Goal: Entertainment & Leisure: Browse casually

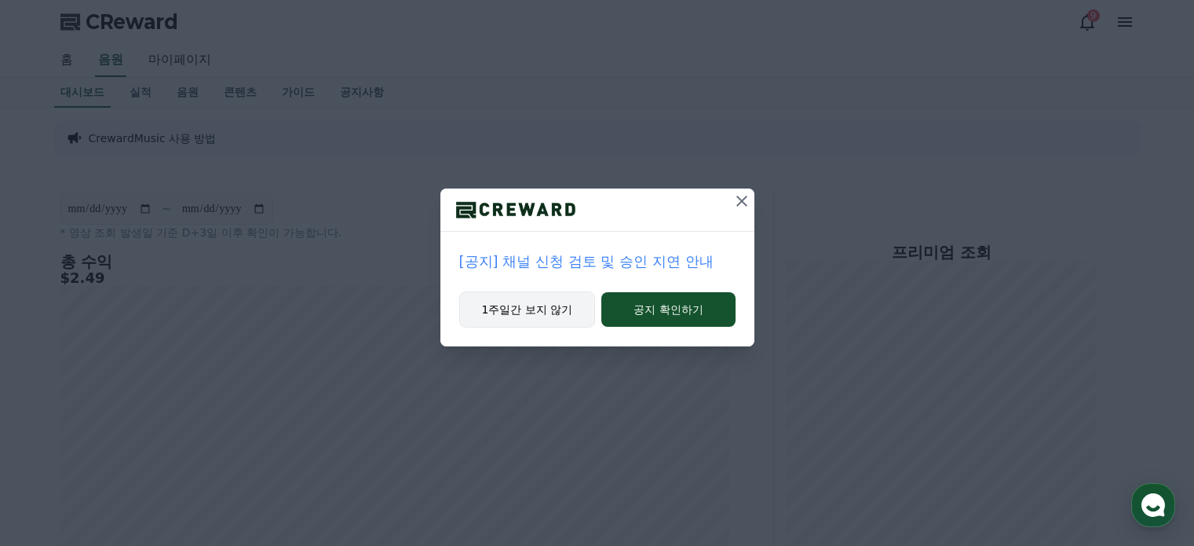
drag, startPoint x: 0, startPoint y: 0, endPoint x: 549, endPoint y: 302, distance: 626.6
click at [549, 302] on button "1주일간 보지 않기" at bounding box center [527, 309] width 137 height 36
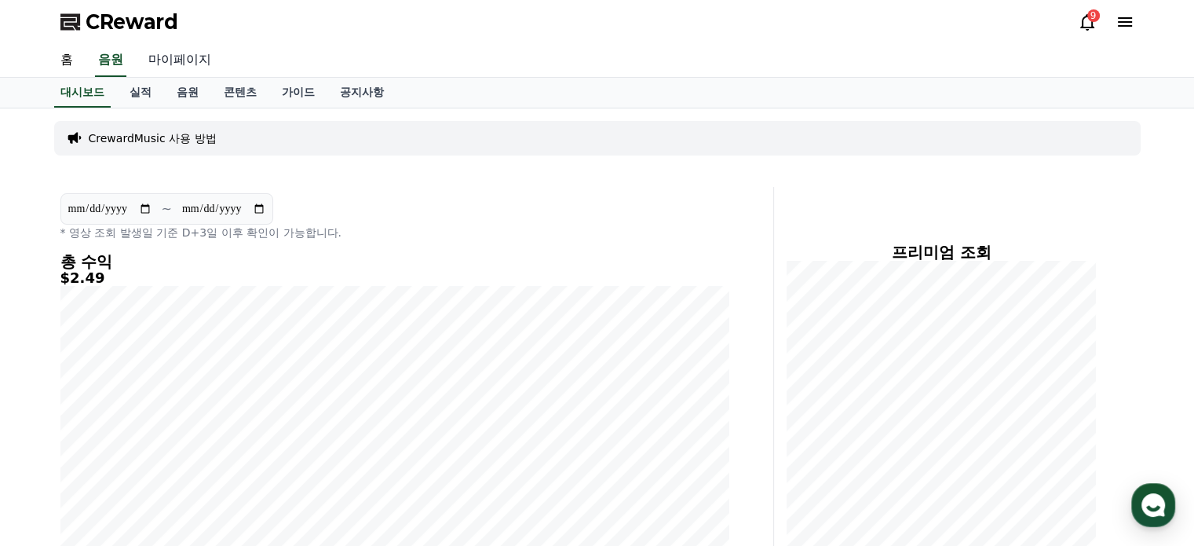
click at [173, 65] on link "마이페이지" at bounding box center [180, 60] width 88 height 33
select select "**********"
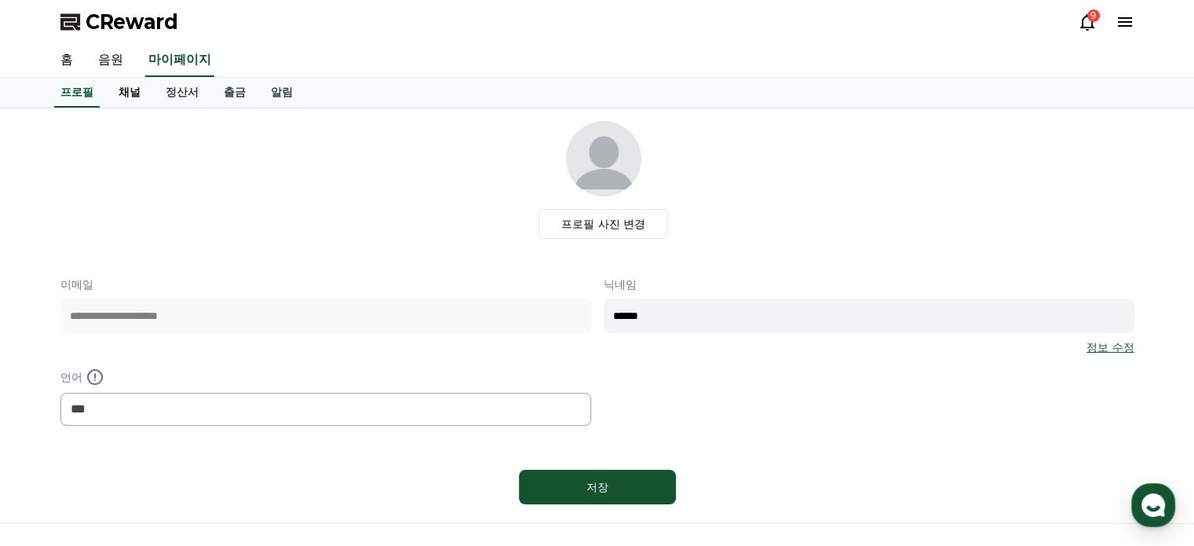
click at [135, 93] on link "채널" at bounding box center [129, 93] width 47 height 30
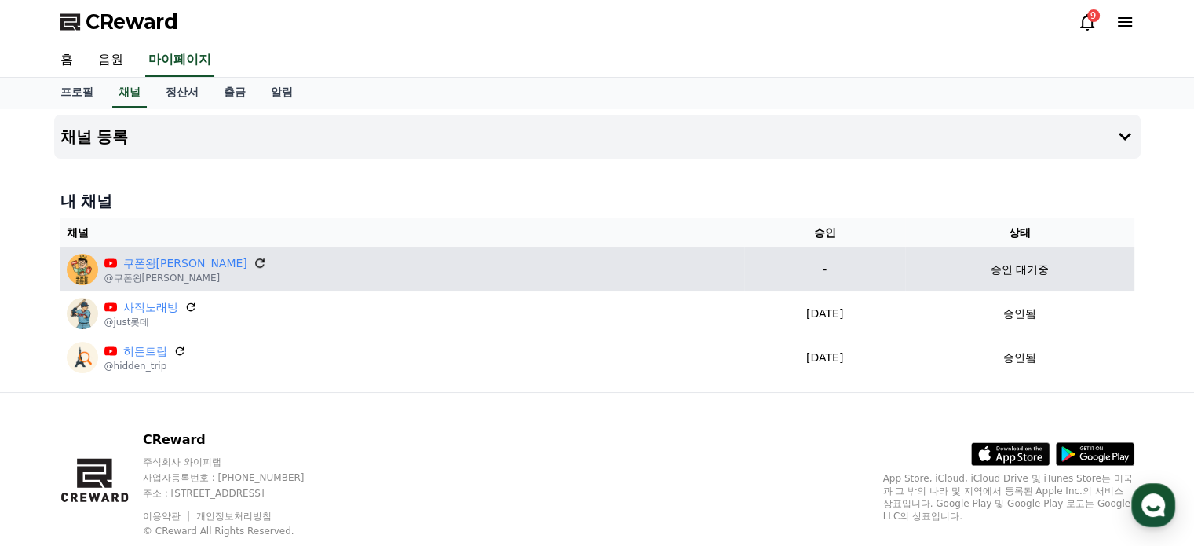
click at [253, 260] on icon at bounding box center [260, 263] width 14 height 14
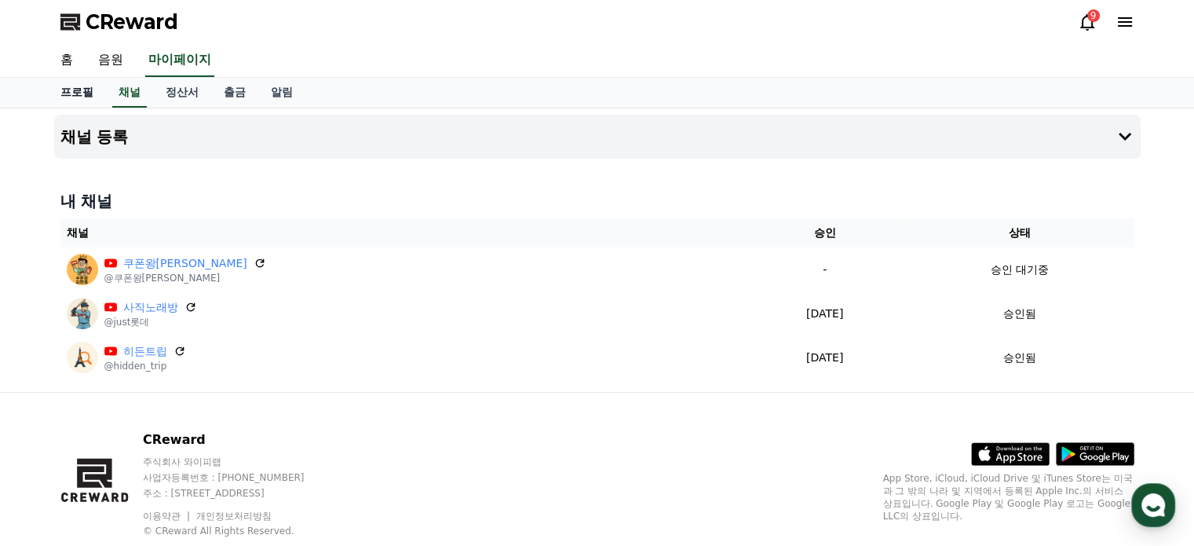
click at [69, 60] on link "홈" at bounding box center [67, 60] width 38 height 33
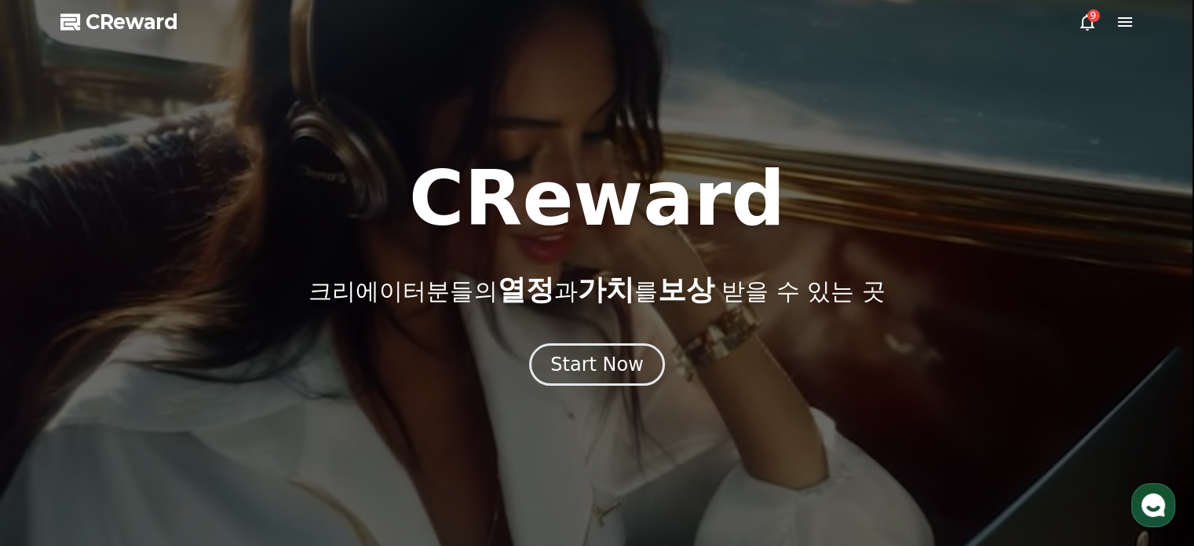
click at [148, 21] on span "CReward" at bounding box center [132, 21] width 93 height 25
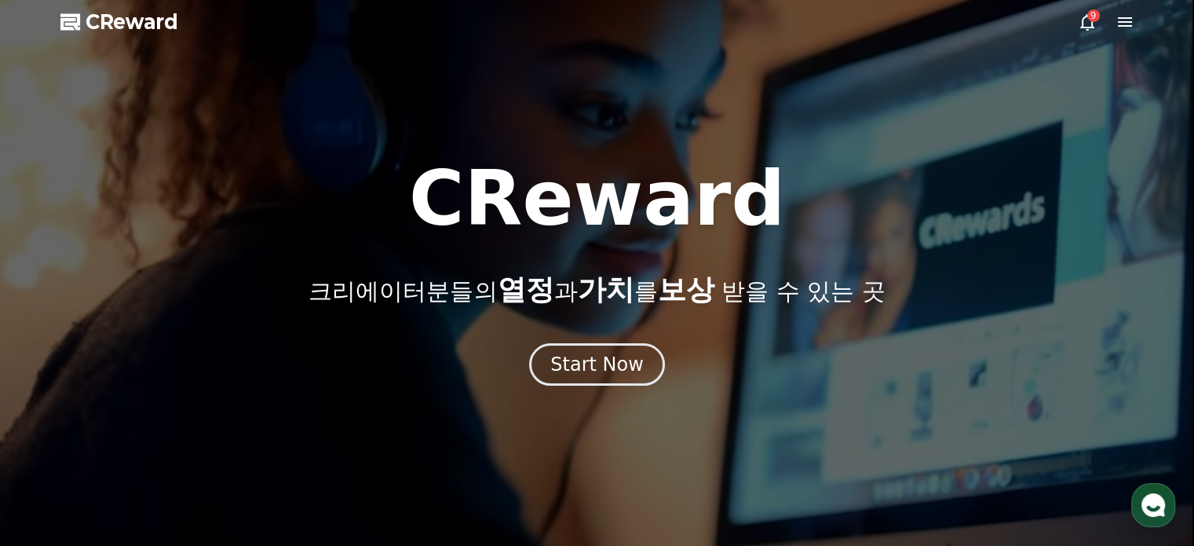
click at [1090, 20] on div "9" at bounding box center [1093, 15] width 13 height 13
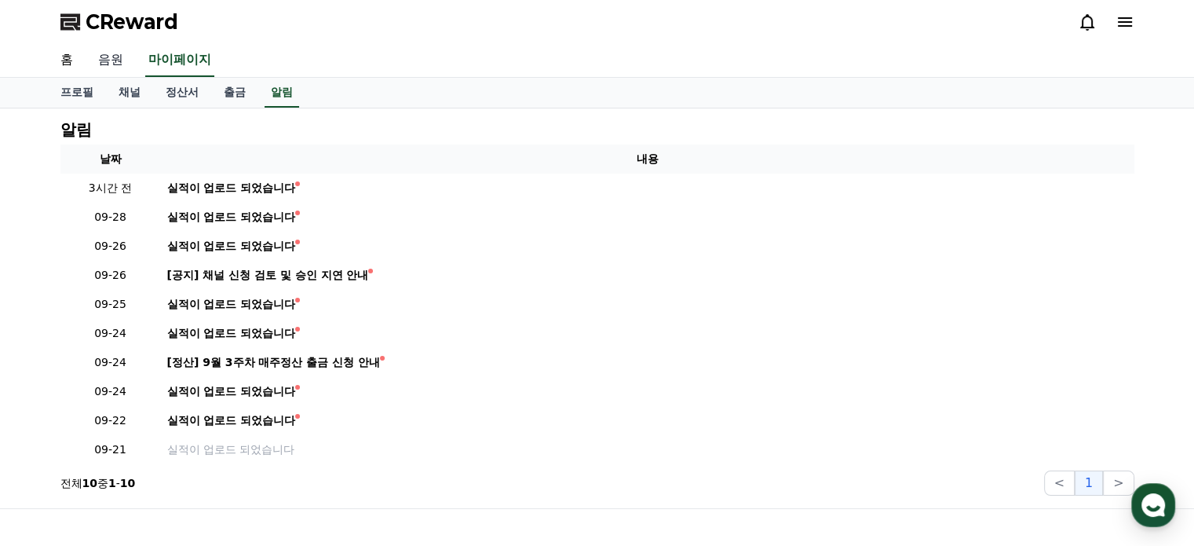
click at [101, 58] on link "음원" at bounding box center [111, 60] width 50 height 33
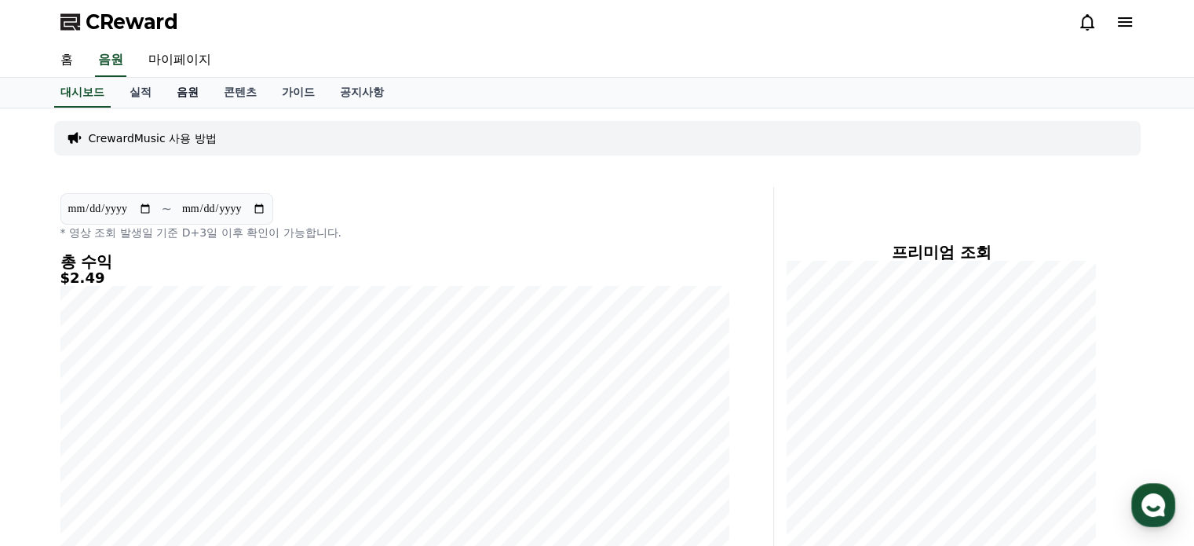
click at [184, 93] on link "음원" at bounding box center [187, 93] width 47 height 30
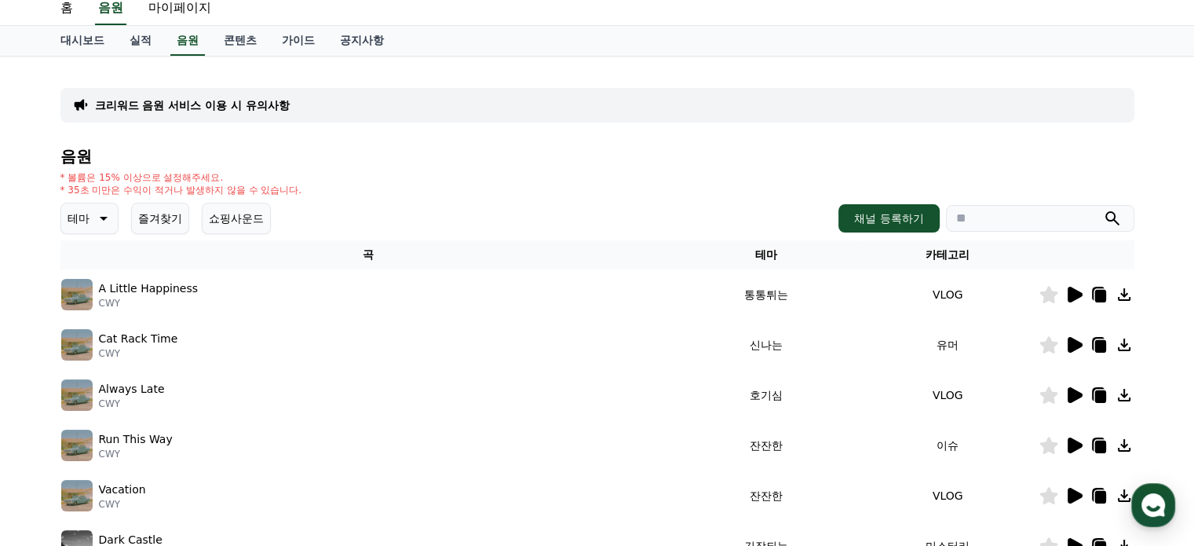
scroll to position [79, 0]
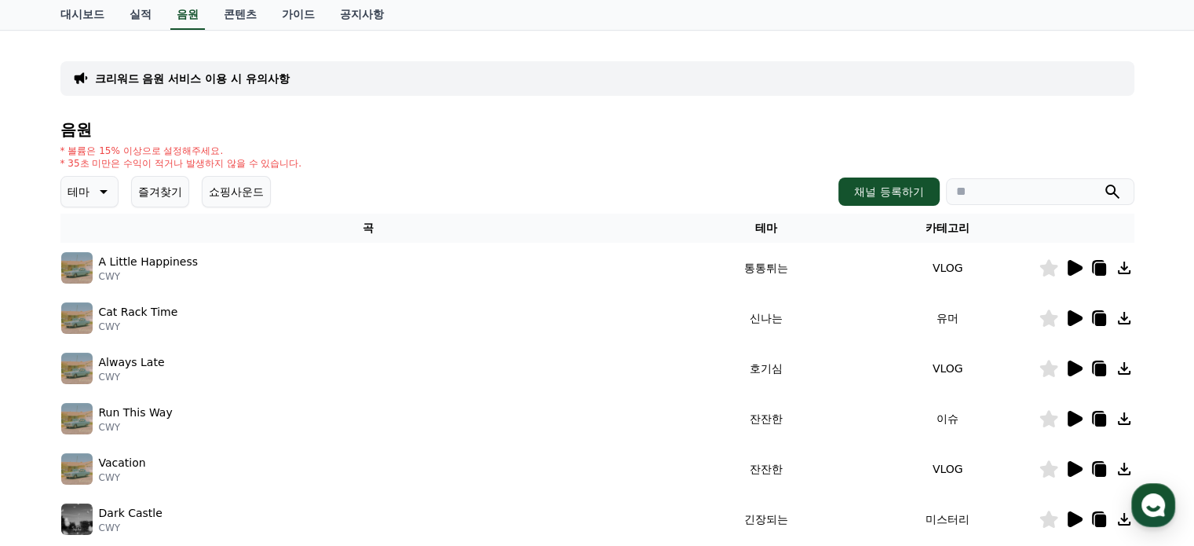
click at [1078, 265] on icon at bounding box center [1075, 268] width 15 height 16
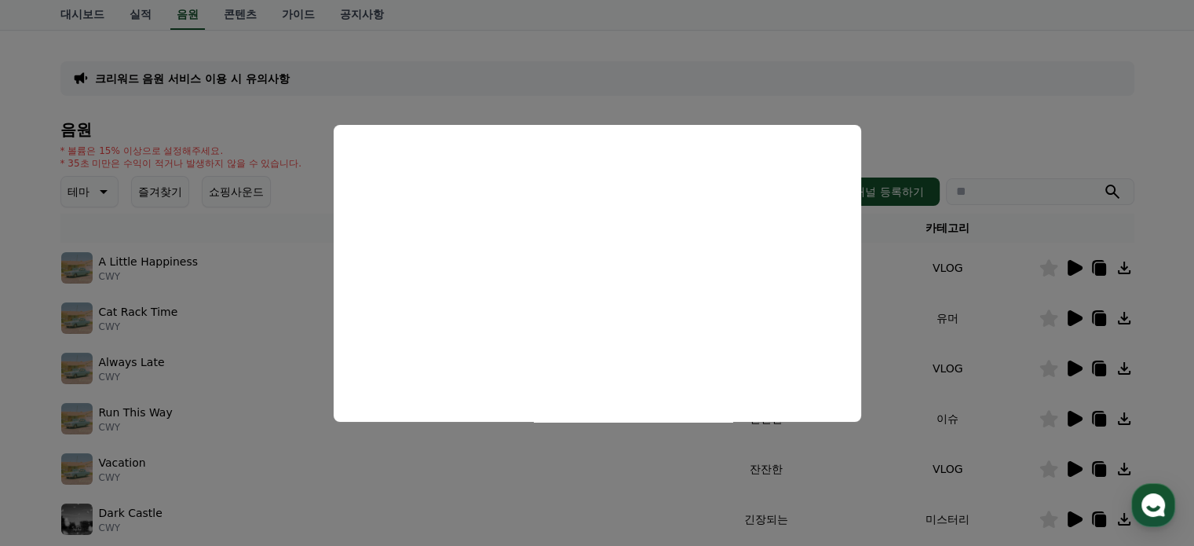
click at [949, 116] on button "close modal" at bounding box center [597, 273] width 1194 height 546
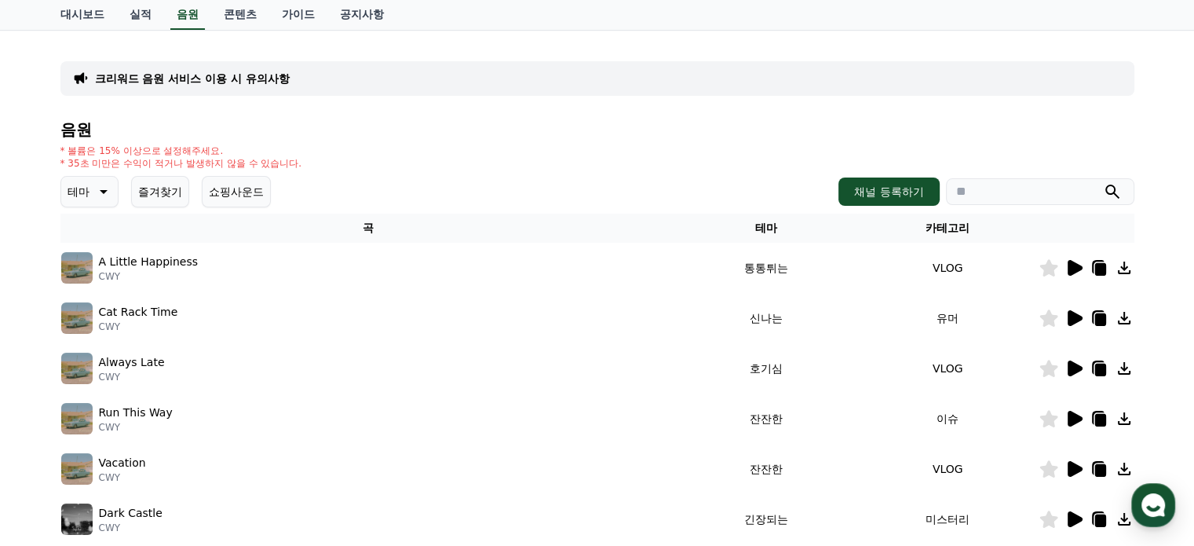
click at [1071, 311] on icon at bounding box center [1075, 318] width 15 height 16
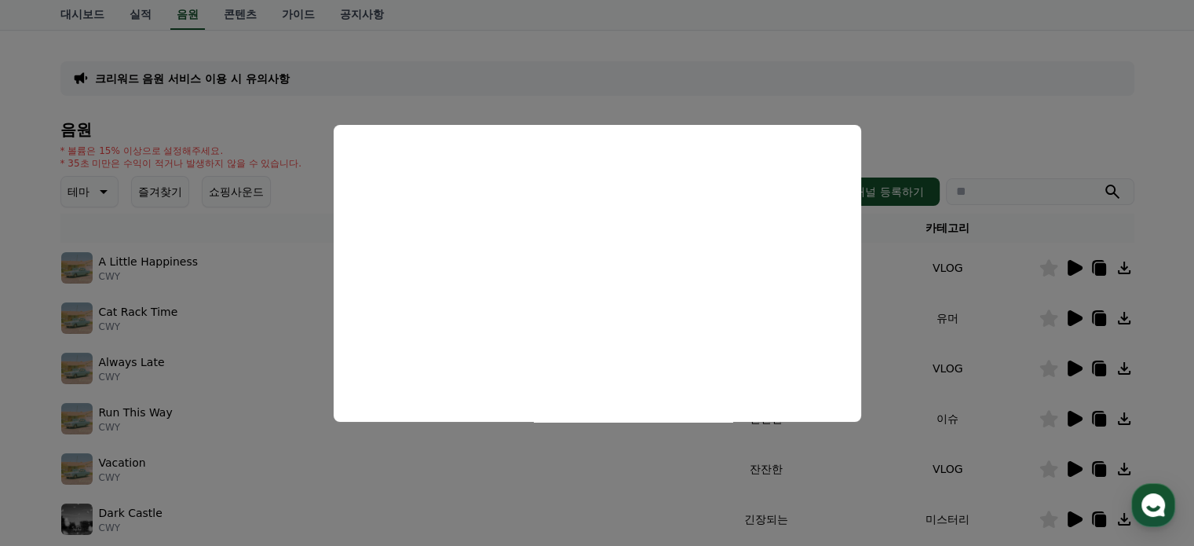
click at [1076, 360] on button "close modal" at bounding box center [597, 273] width 1194 height 546
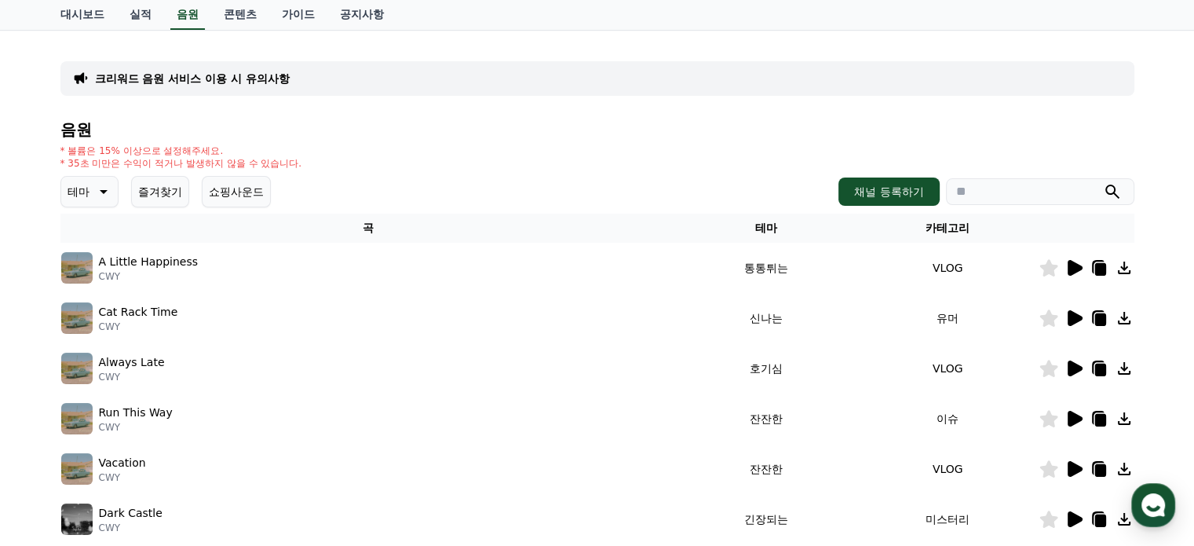
click at [1067, 405] on td at bounding box center [1087, 418] width 96 height 50
click at [1071, 417] on icon at bounding box center [1075, 419] width 15 height 16
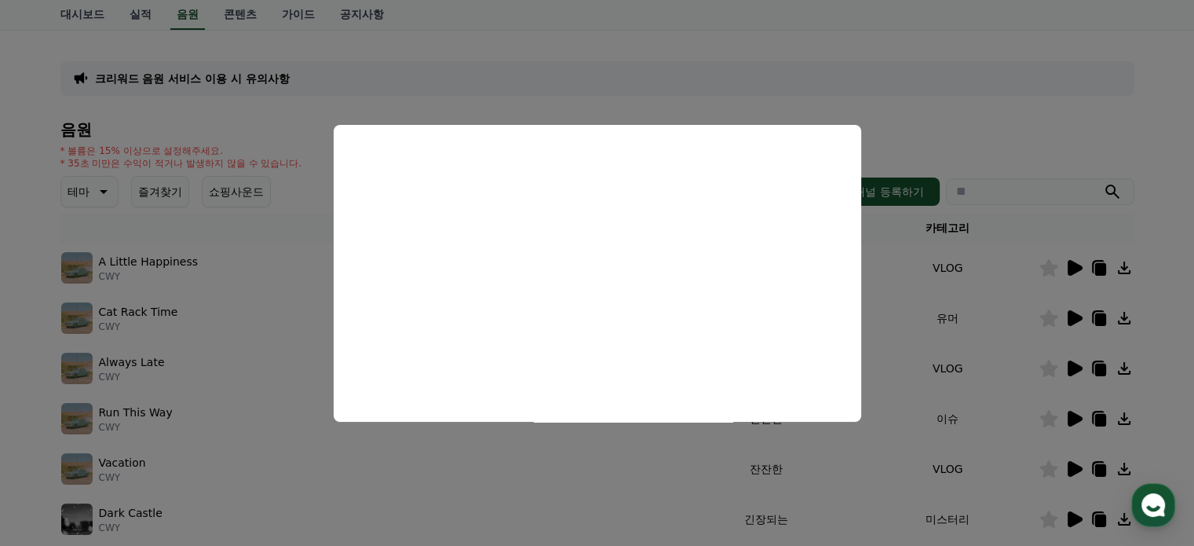
click at [1112, 106] on button "close modal" at bounding box center [597, 273] width 1194 height 546
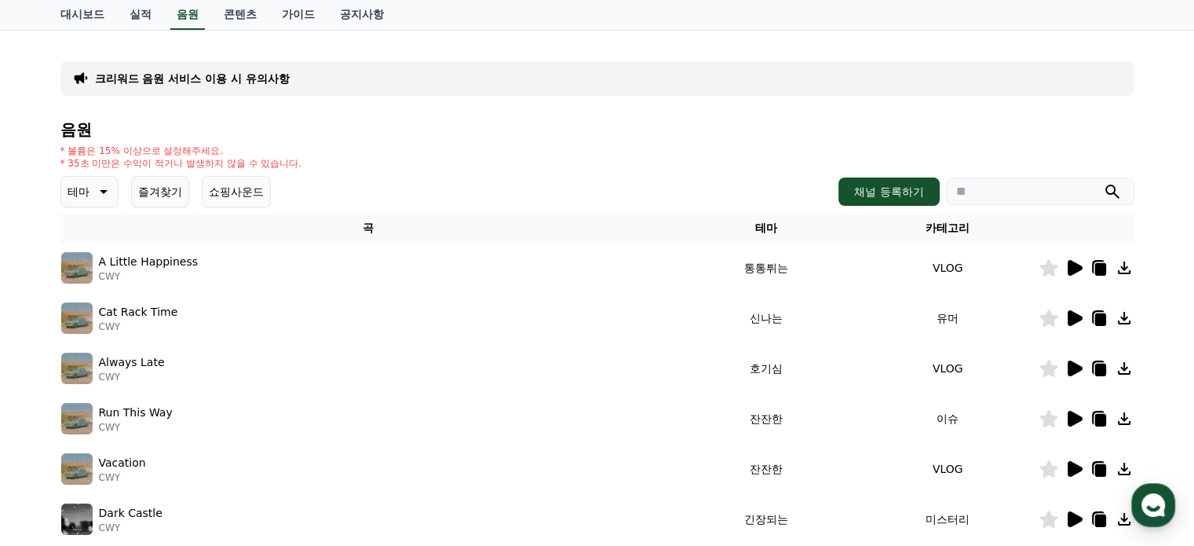
click at [1093, 416] on icon at bounding box center [1099, 418] width 19 height 19
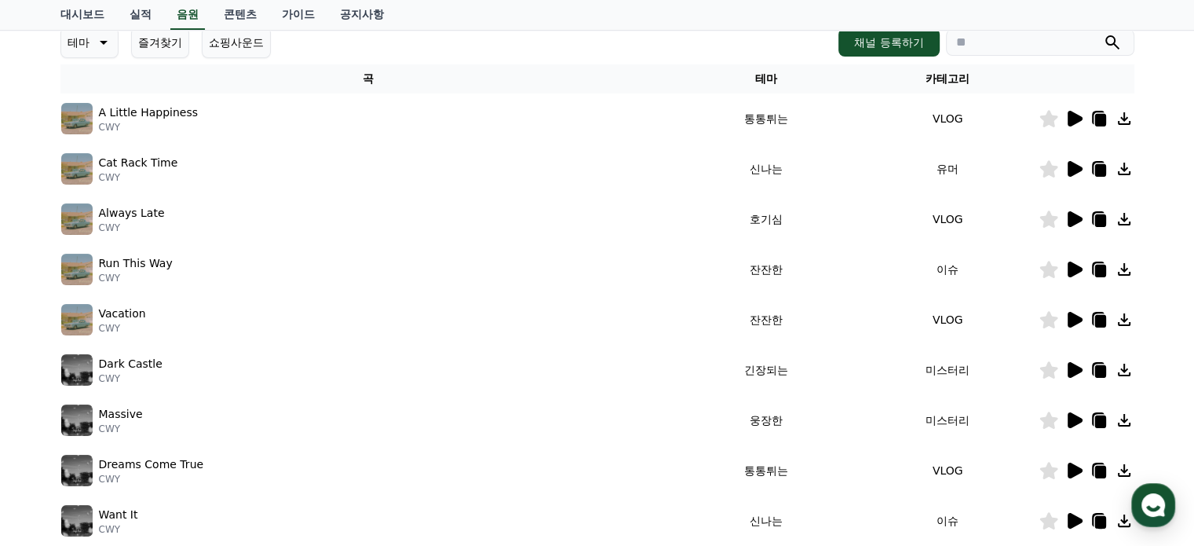
scroll to position [236, 0]
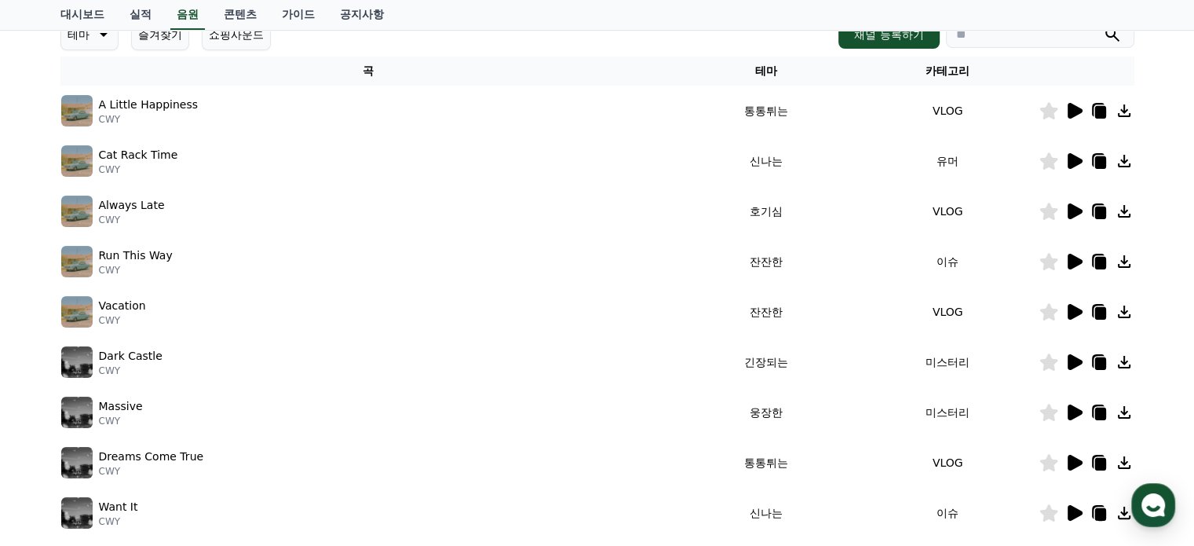
click at [1077, 310] on icon at bounding box center [1075, 312] width 15 height 16
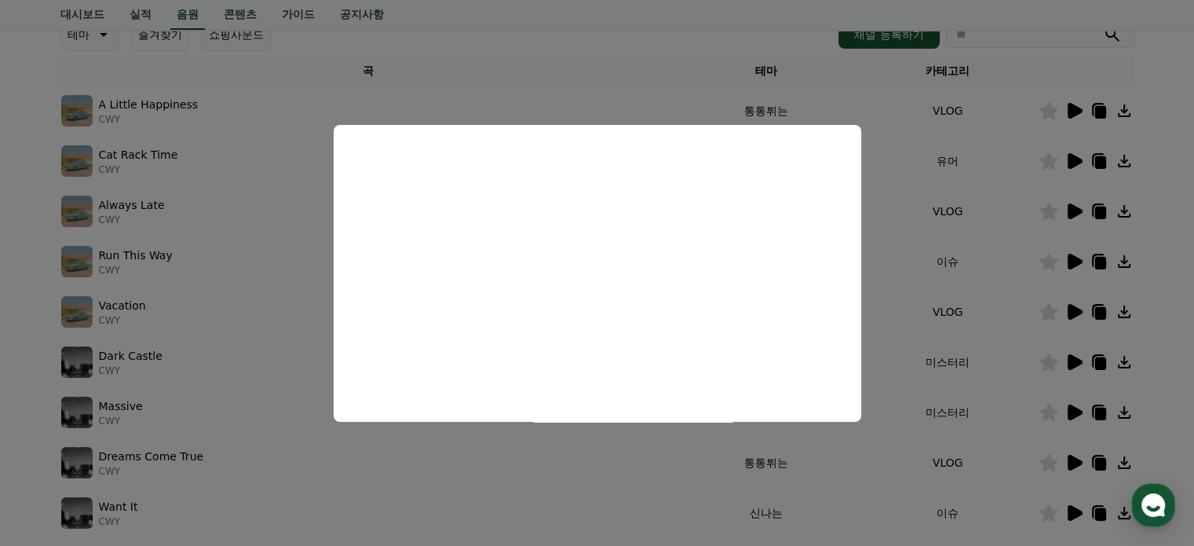
click at [1168, 409] on button "close modal" at bounding box center [597, 273] width 1194 height 546
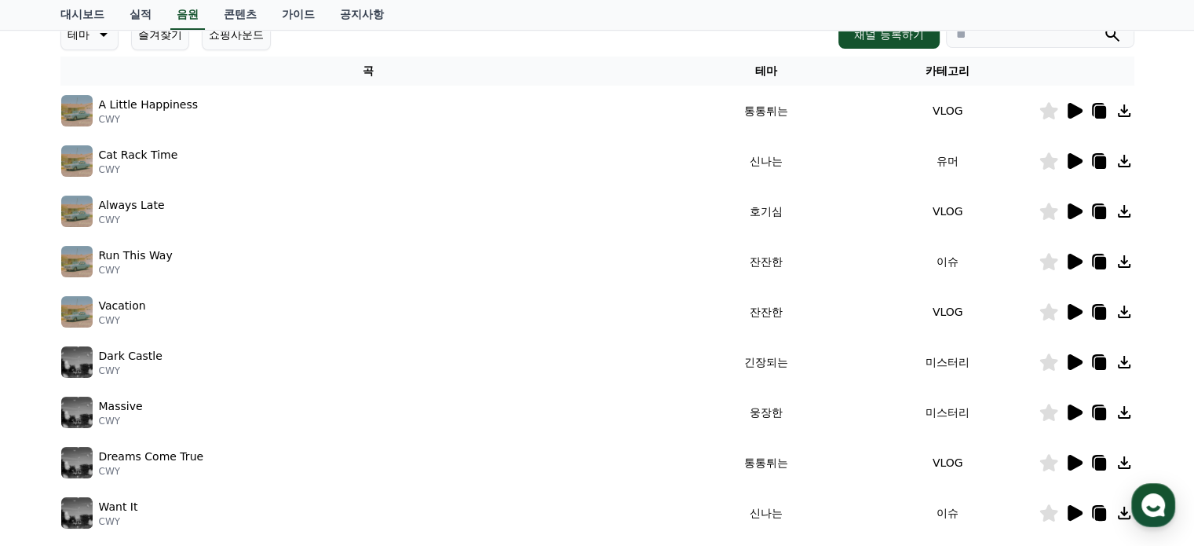
scroll to position [393, 0]
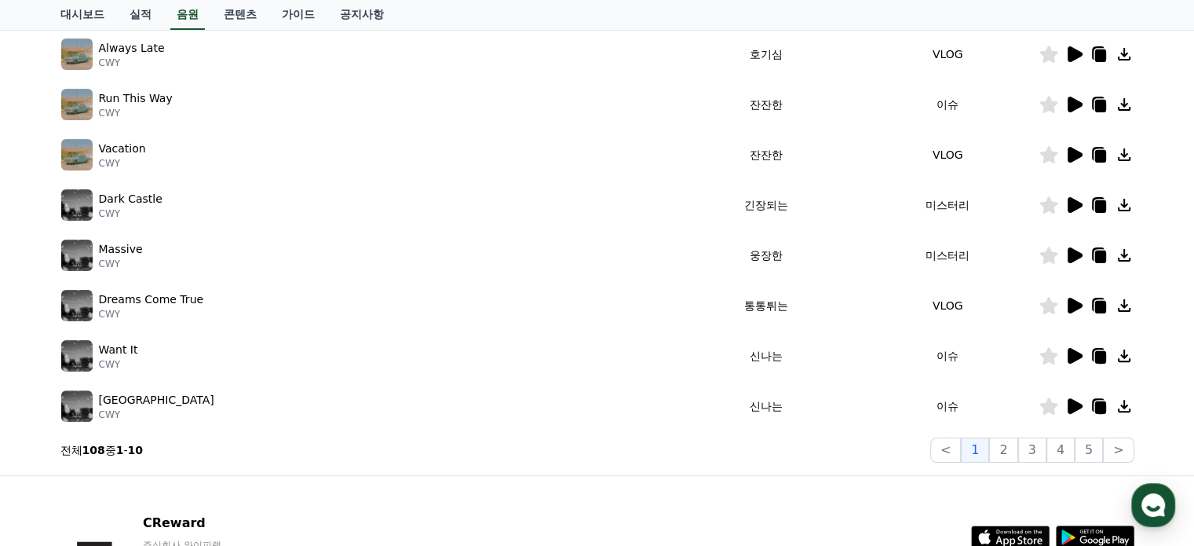
click at [1077, 354] on icon at bounding box center [1075, 356] width 15 height 16
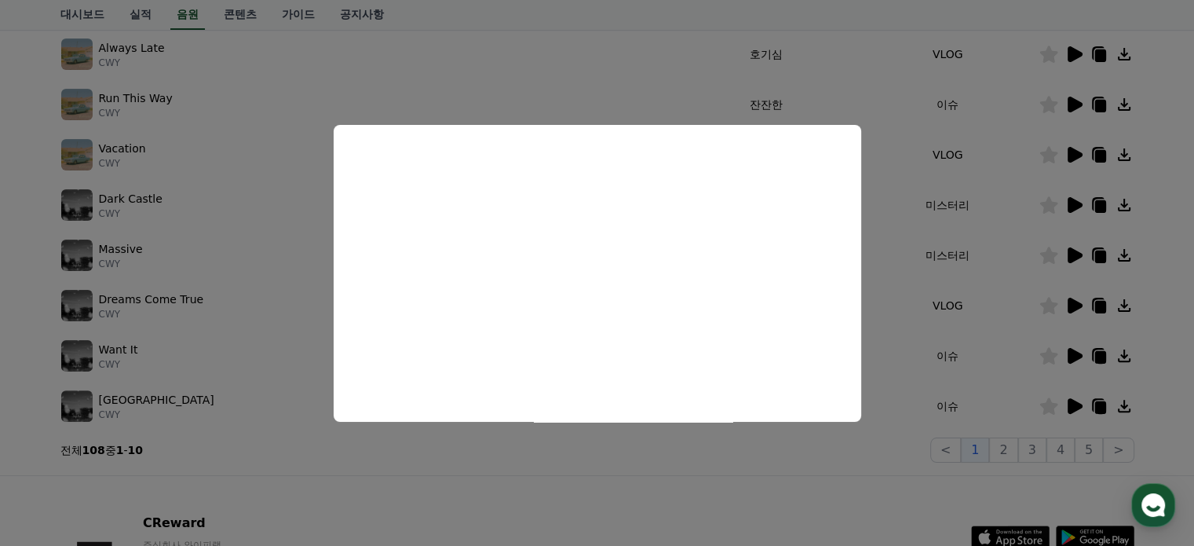
click at [1071, 401] on button "close modal" at bounding box center [597, 273] width 1194 height 546
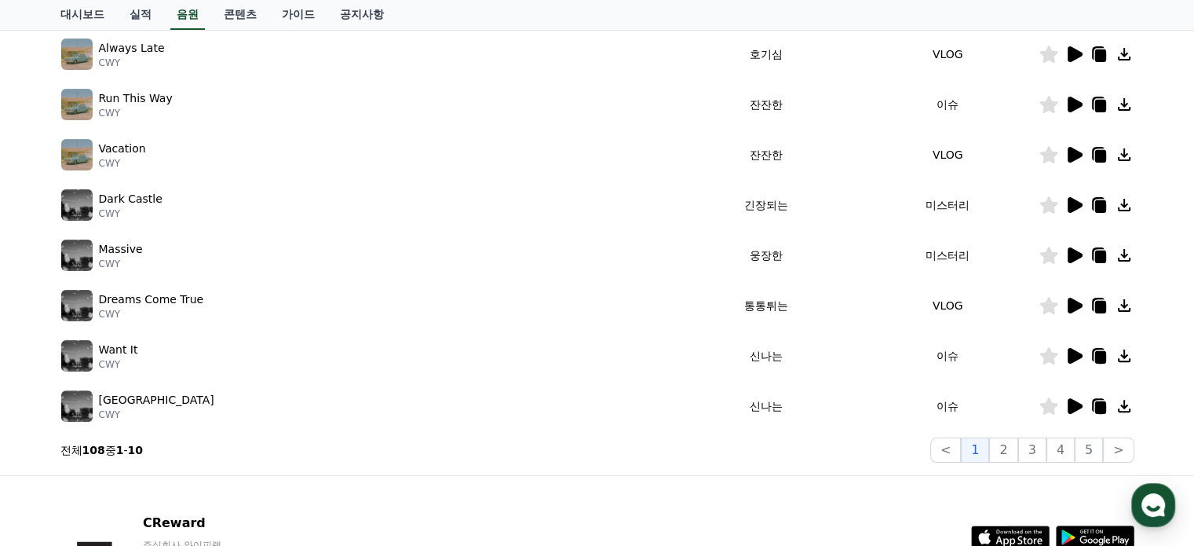
click at [1071, 401] on icon at bounding box center [1075, 406] width 15 height 16
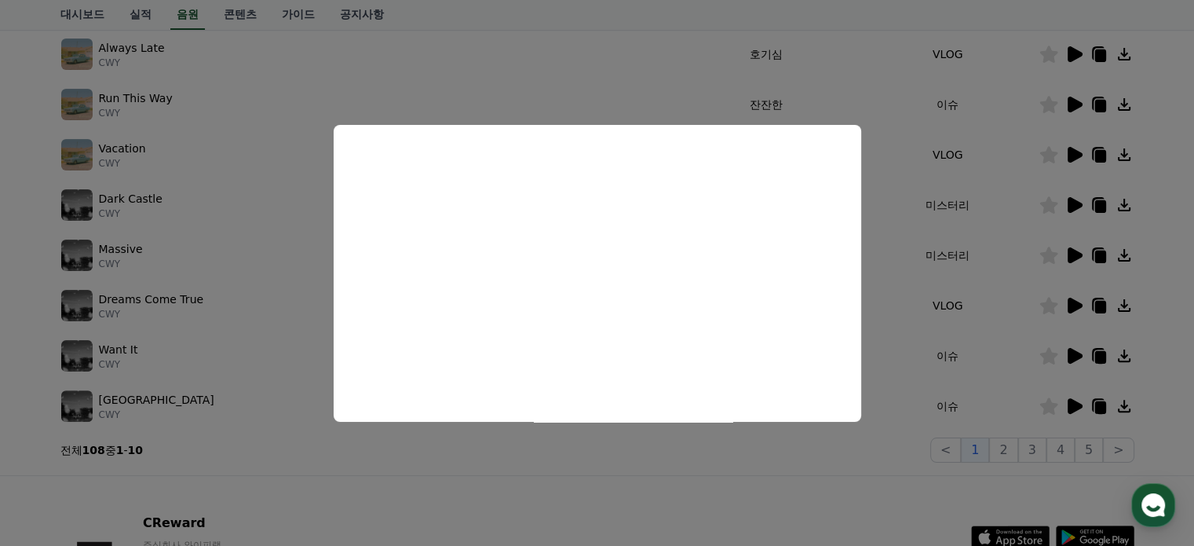
click at [1103, 401] on button "close modal" at bounding box center [597, 273] width 1194 height 546
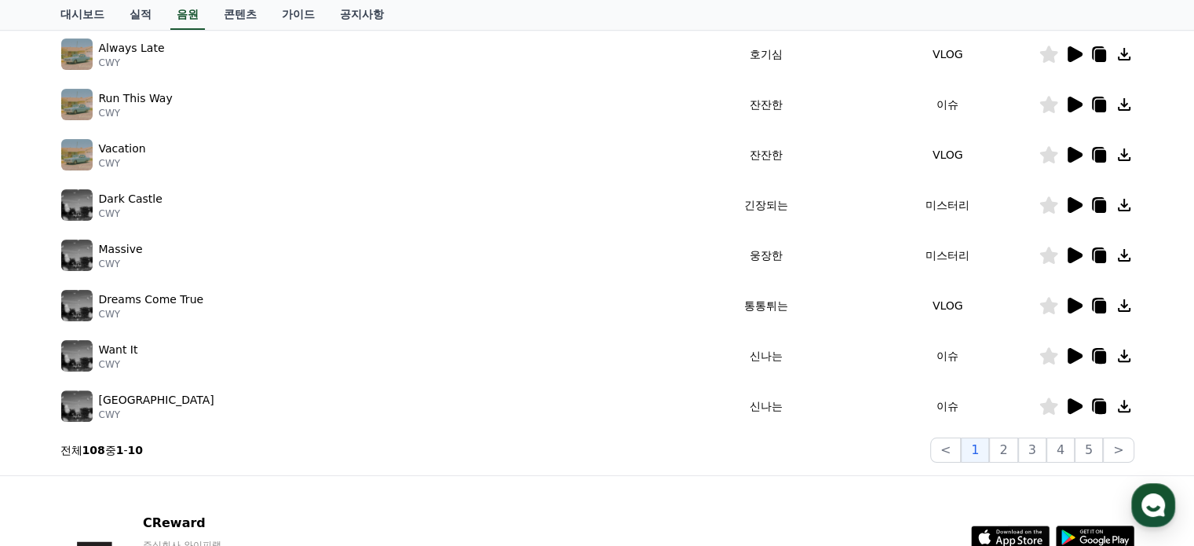
click at [1103, 401] on icon at bounding box center [1100, 407] width 11 height 13
click at [1007, 448] on button "2" at bounding box center [1003, 449] width 28 height 25
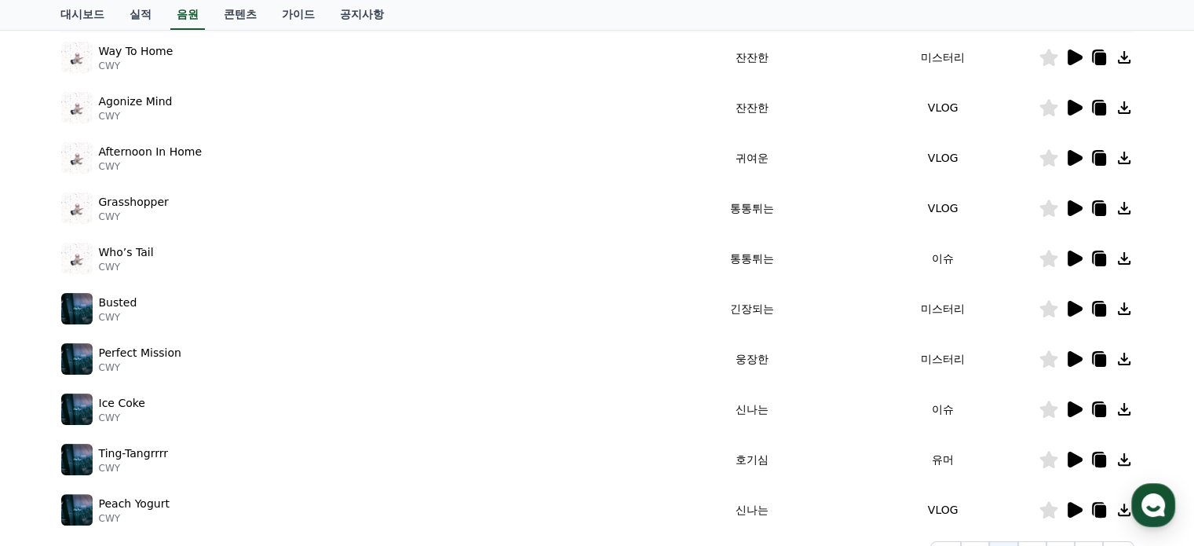
scroll to position [314, 0]
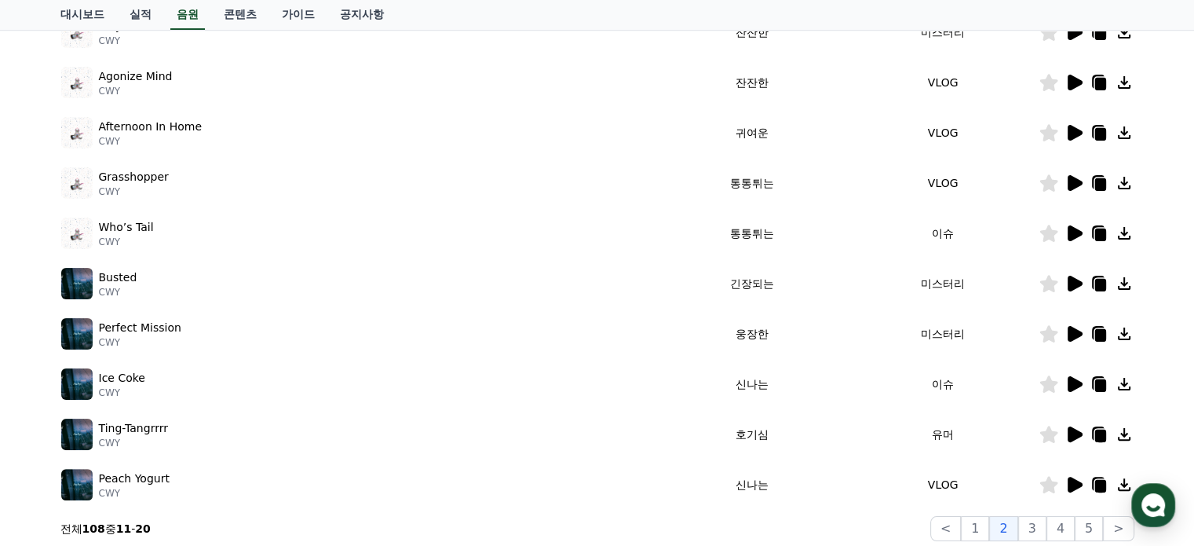
click at [1072, 283] on icon at bounding box center [1075, 284] width 15 height 16
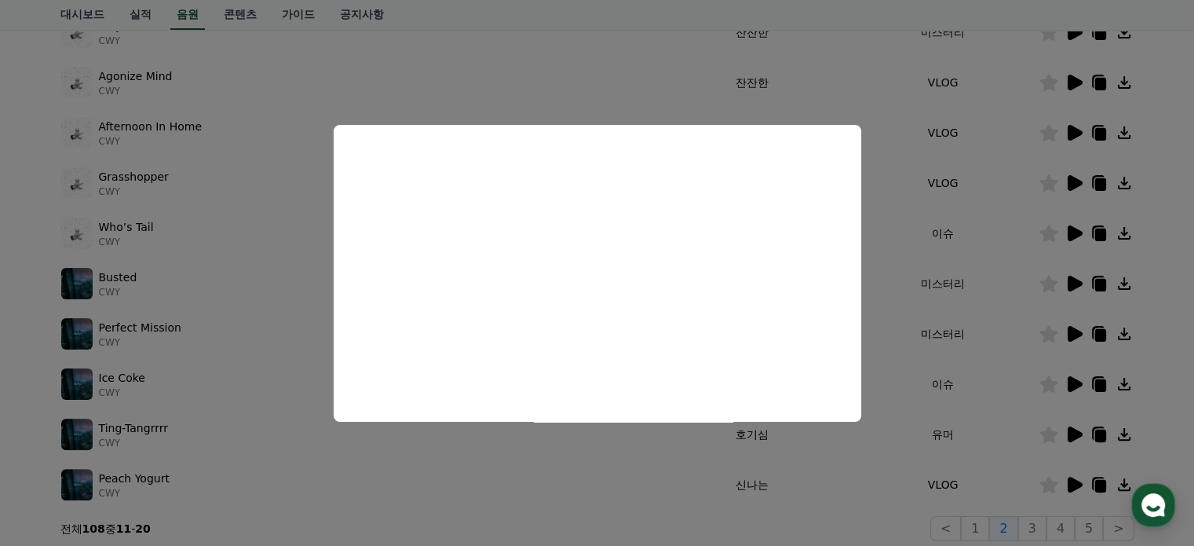
click at [1080, 329] on button "close modal" at bounding box center [597, 273] width 1194 height 546
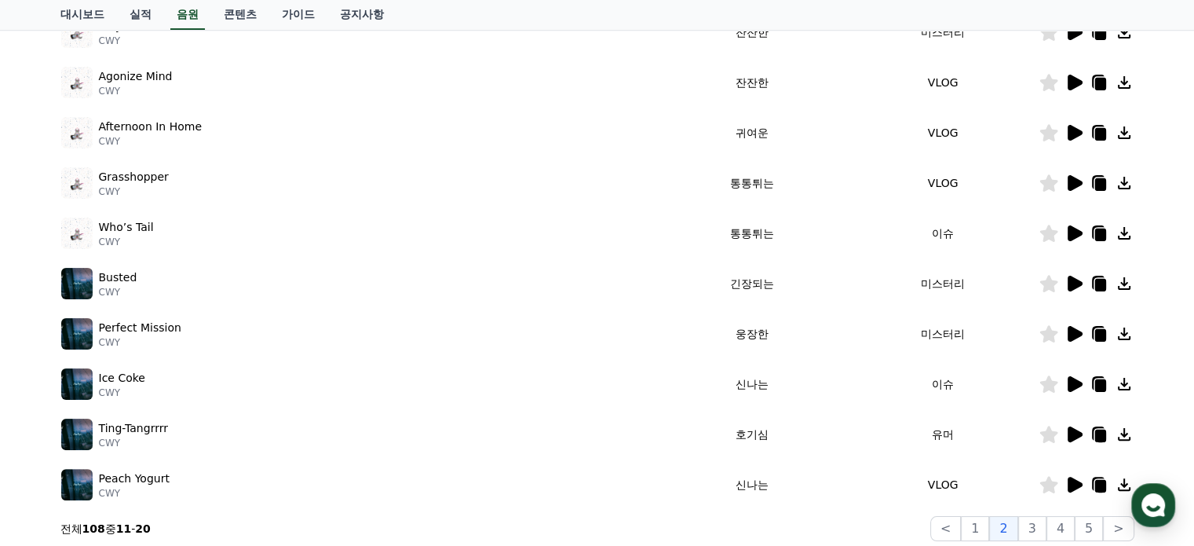
click at [1068, 333] on icon at bounding box center [1075, 334] width 15 height 16
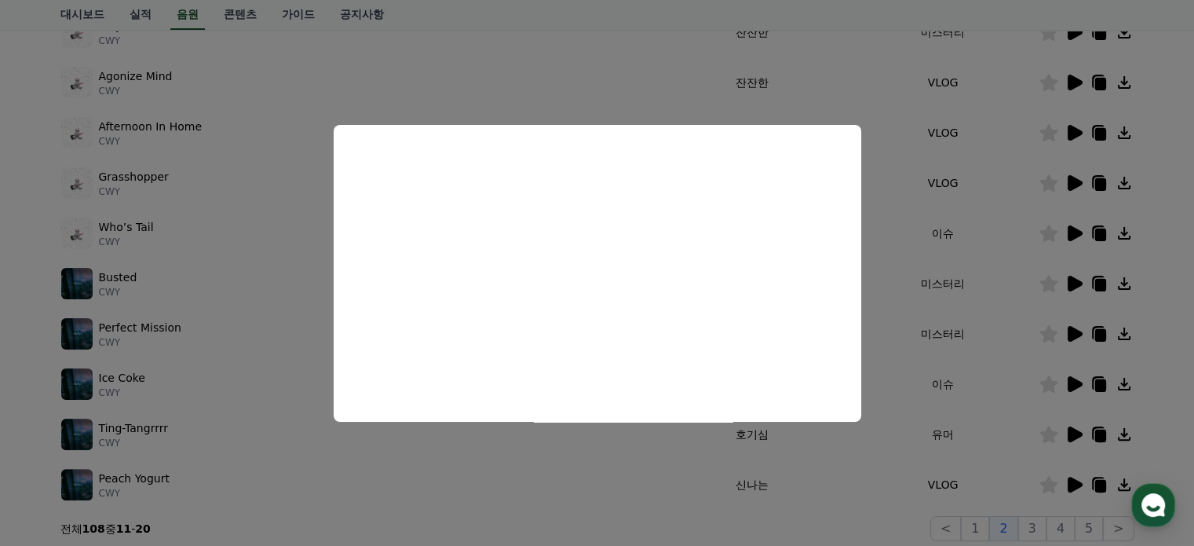
click at [1074, 382] on button "close modal" at bounding box center [597, 273] width 1194 height 546
click at [1074, 381] on icon at bounding box center [1075, 384] width 15 height 16
click at [1072, 433] on button "close modal" at bounding box center [597, 273] width 1194 height 546
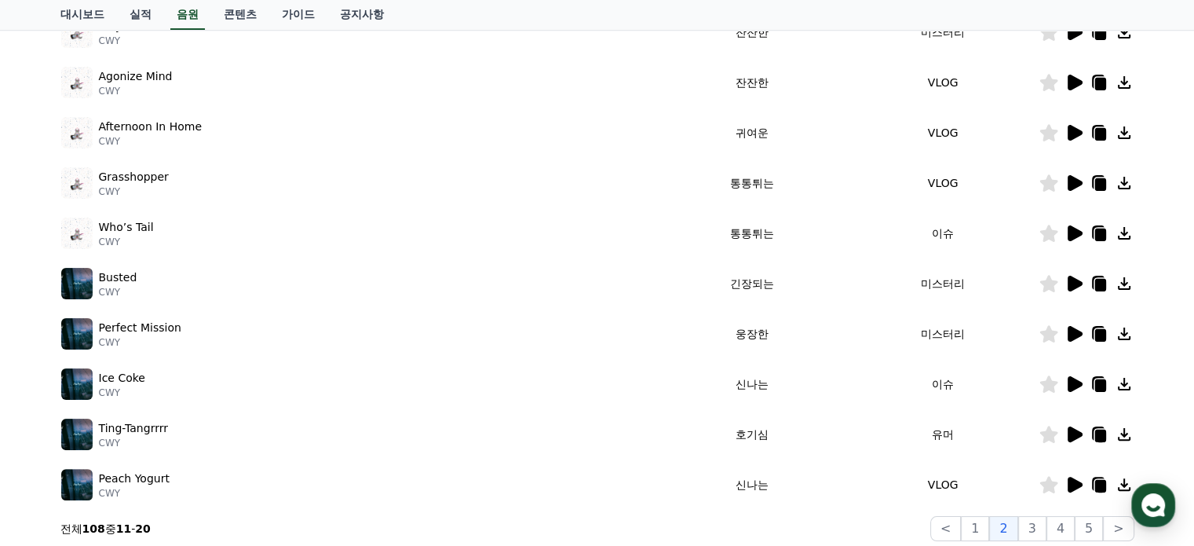
click at [1074, 435] on icon at bounding box center [1075, 434] width 15 height 16
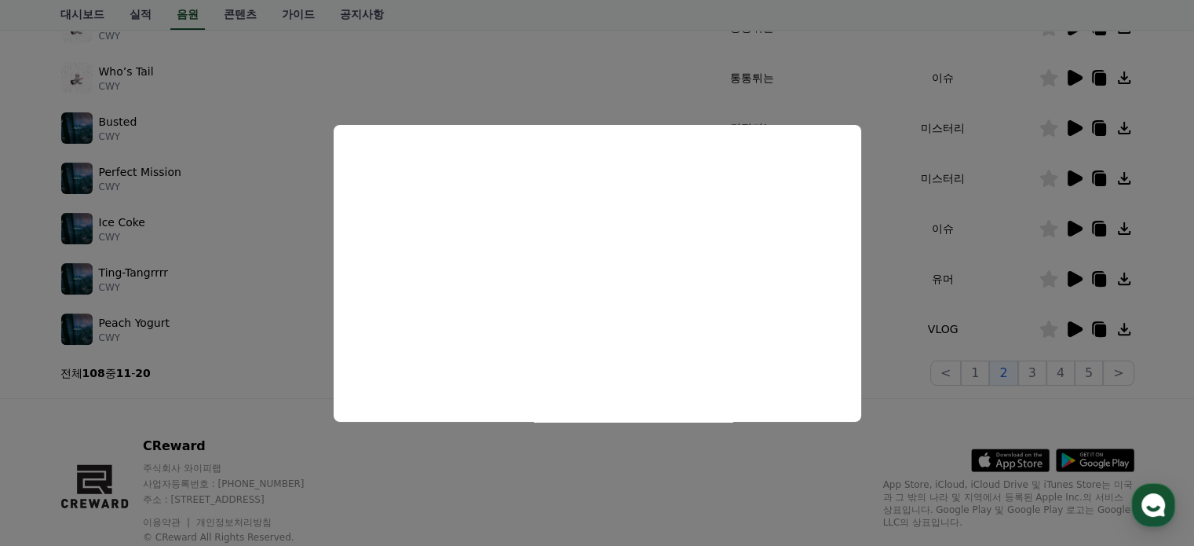
scroll to position [471, 0]
click at [1036, 368] on button "close modal" at bounding box center [597, 273] width 1194 height 546
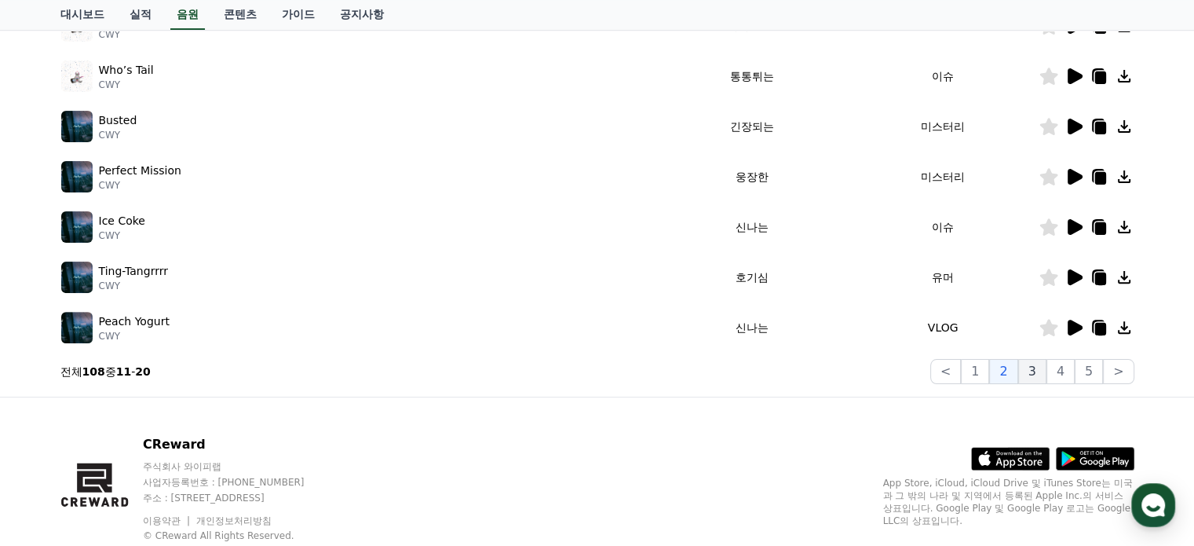
click at [1034, 370] on button "3" at bounding box center [1032, 371] width 28 height 25
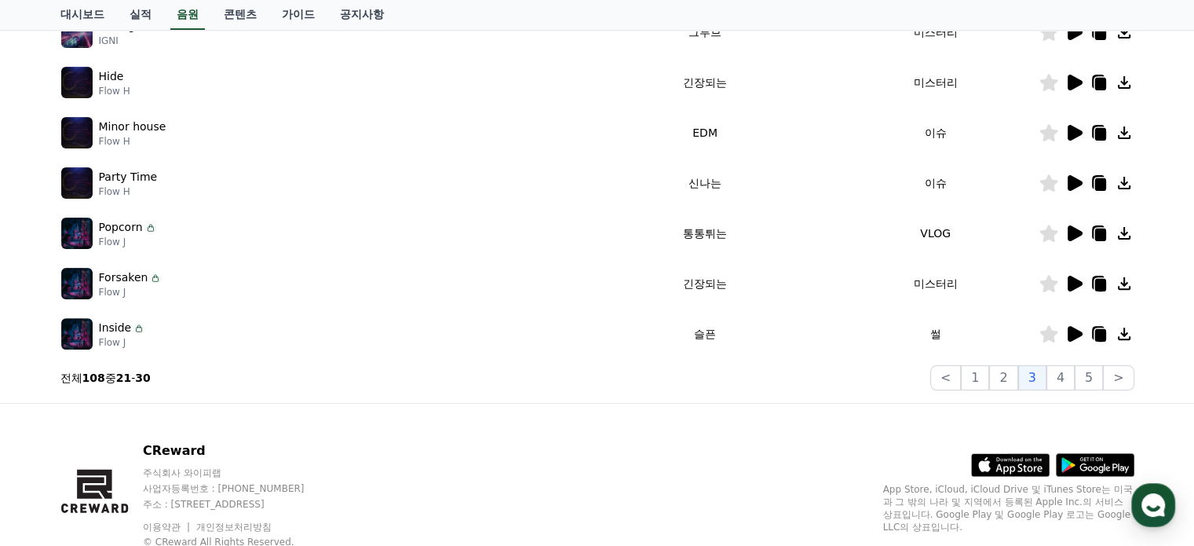
scroll to position [236, 0]
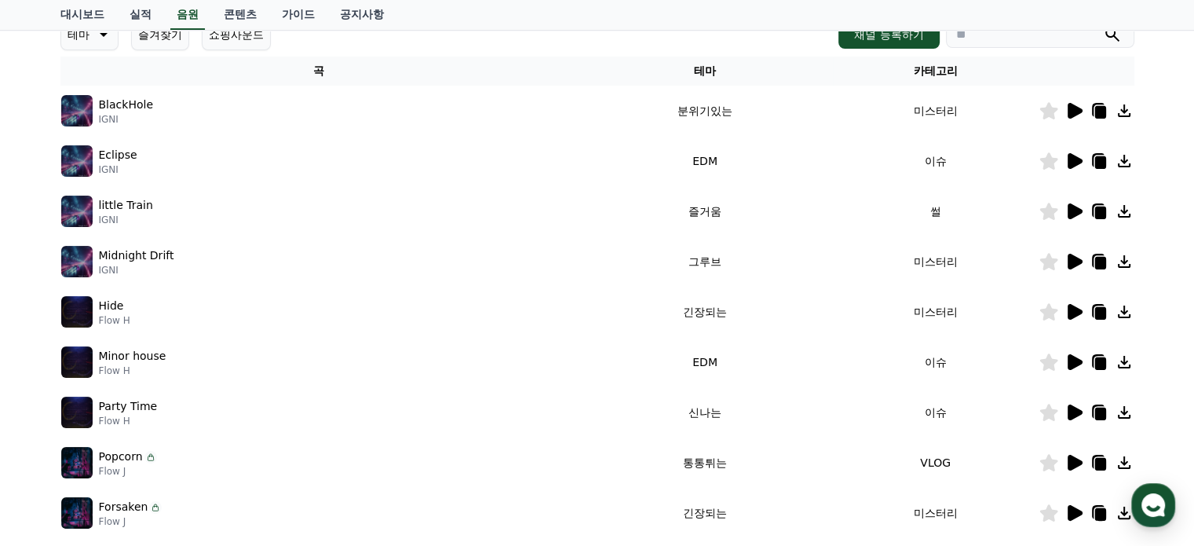
click at [1073, 164] on icon at bounding box center [1075, 161] width 15 height 16
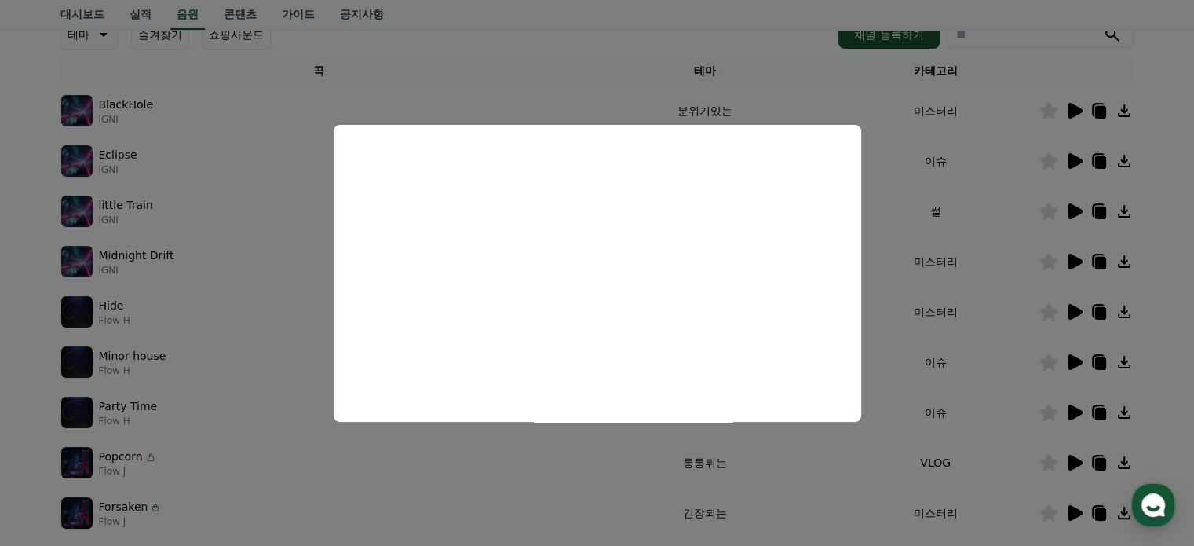
click at [1069, 259] on button "close modal" at bounding box center [597, 273] width 1194 height 546
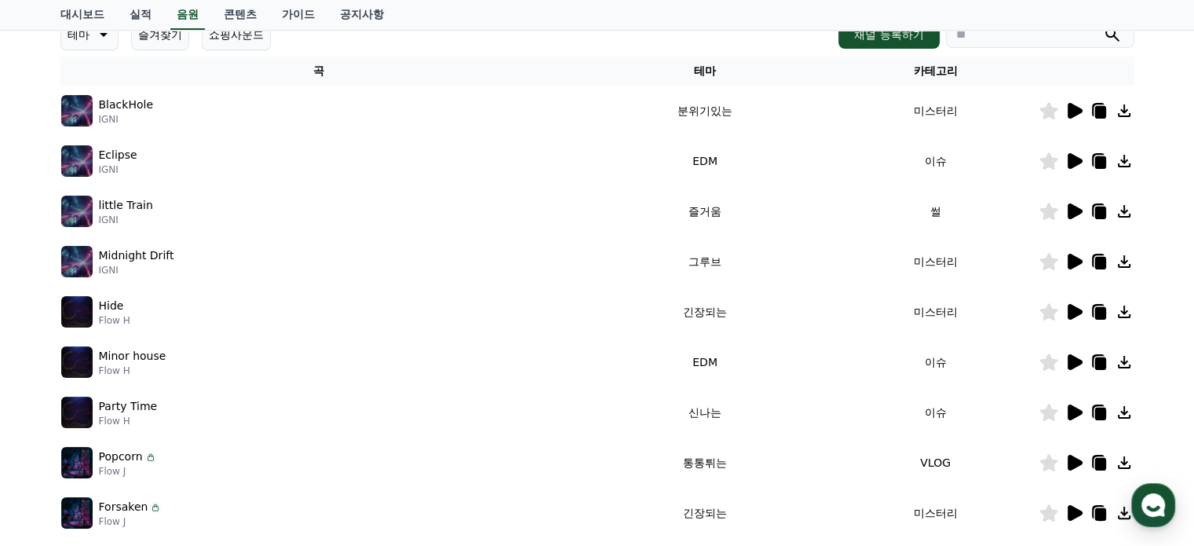
click at [1069, 259] on icon at bounding box center [1075, 262] width 15 height 16
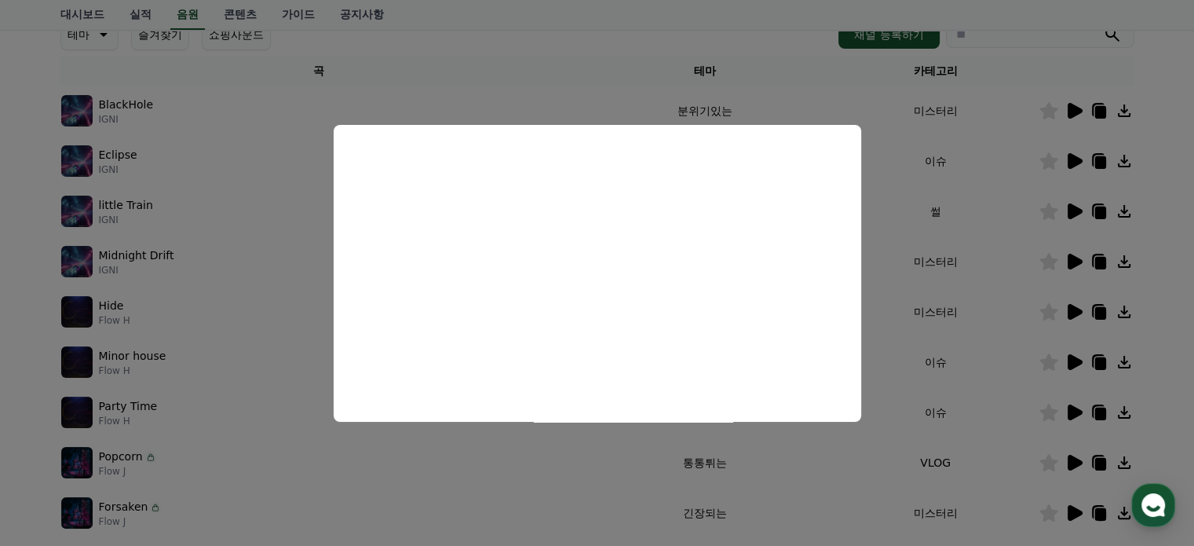
click at [1071, 304] on button "close modal" at bounding box center [597, 273] width 1194 height 546
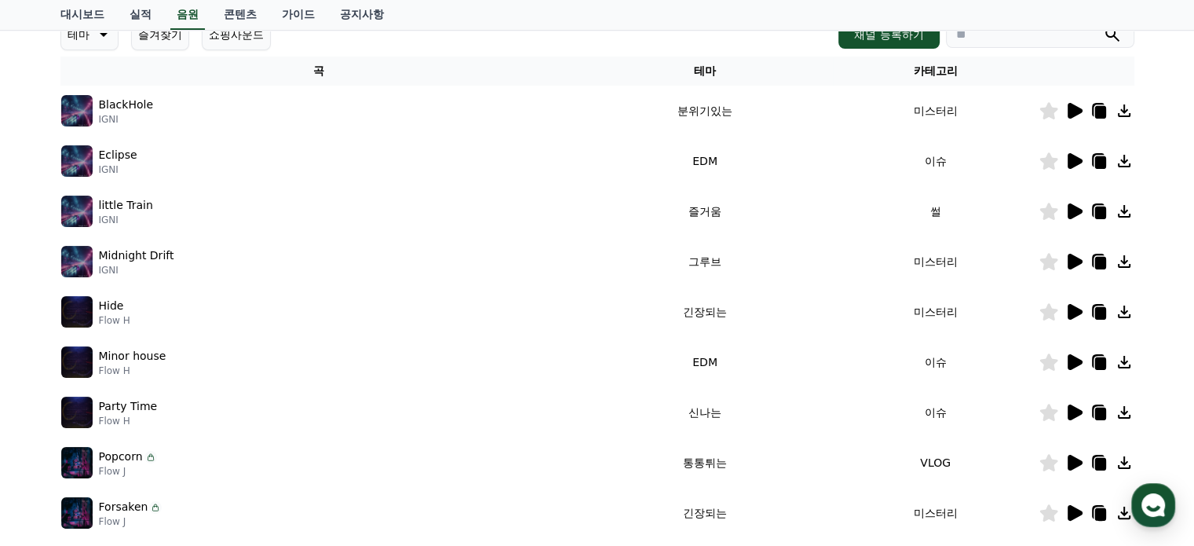
click at [1072, 304] on icon at bounding box center [1075, 312] width 15 height 16
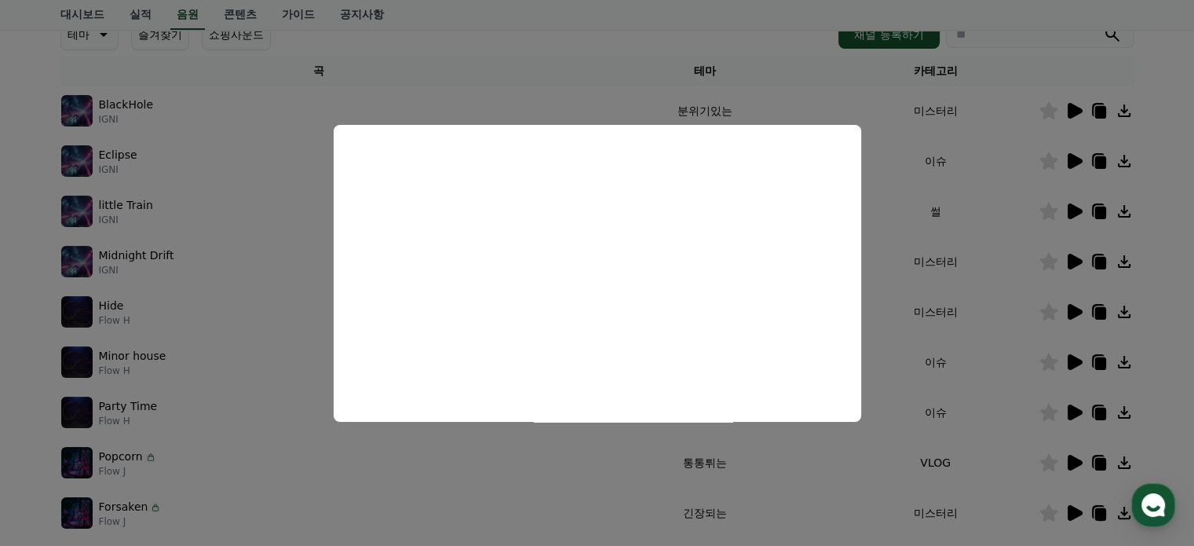
click at [1070, 362] on button "close modal" at bounding box center [597, 273] width 1194 height 546
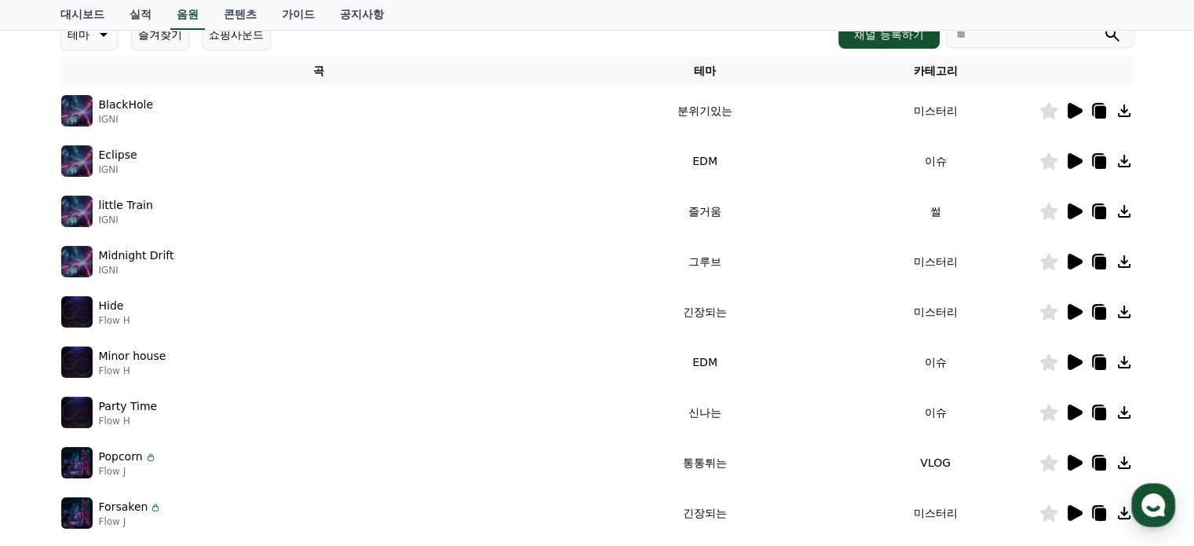
click at [1070, 362] on icon at bounding box center [1075, 362] width 15 height 16
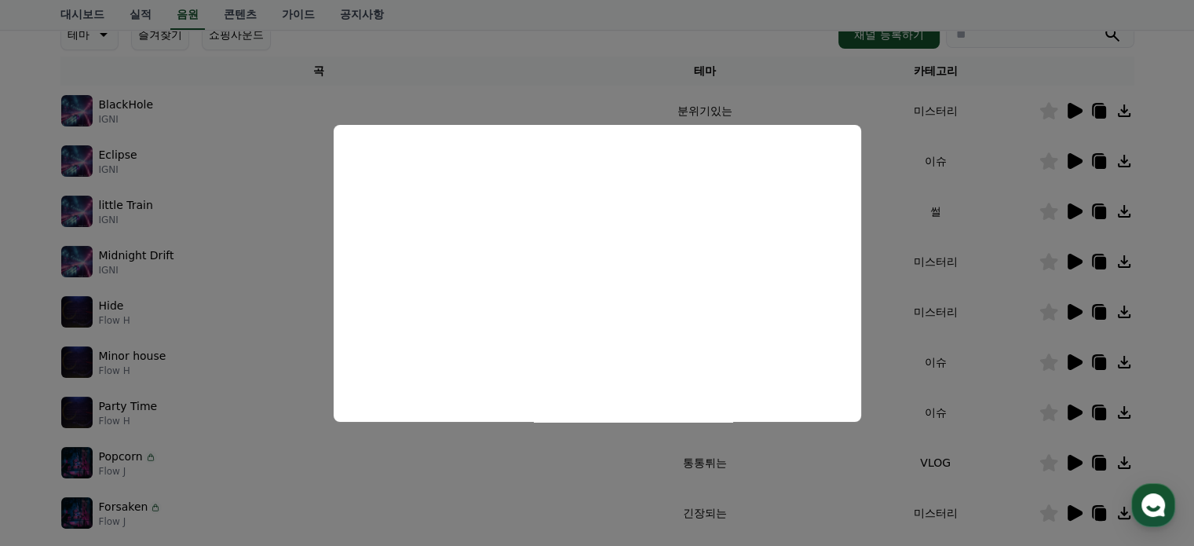
click at [1073, 407] on button "close modal" at bounding box center [597, 273] width 1194 height 546
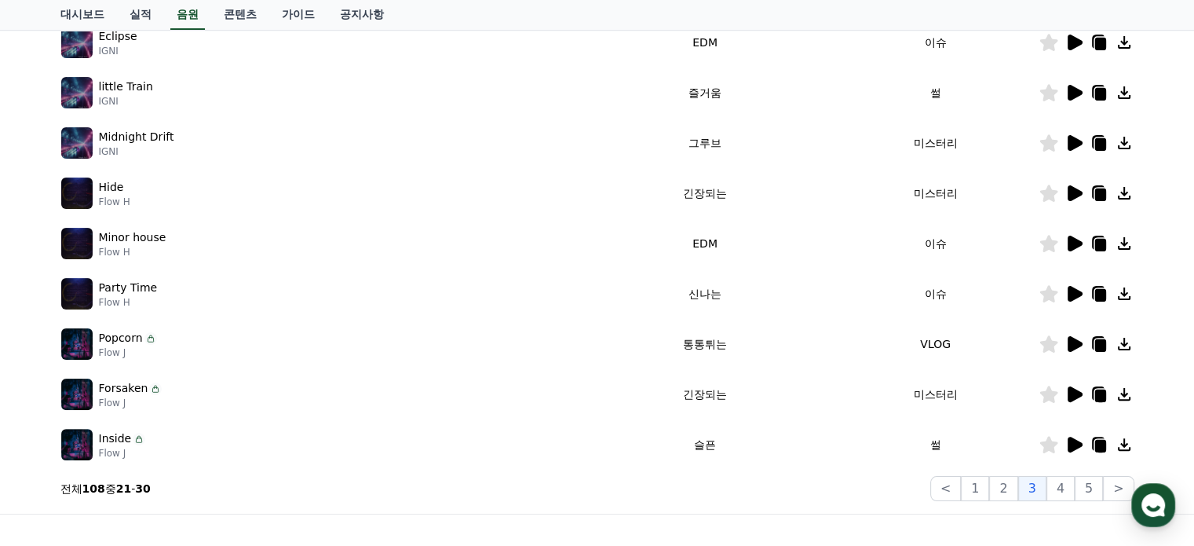
scroll to position [393, 0]
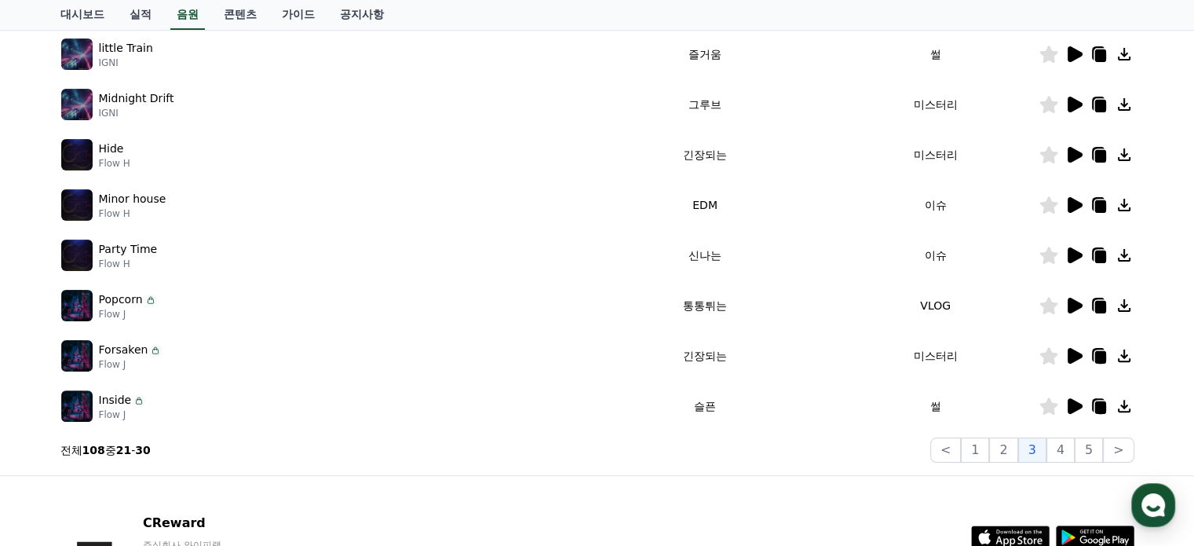
click at [1067, 404] on icon at bounding box center [1074, 406] width 19 height 19
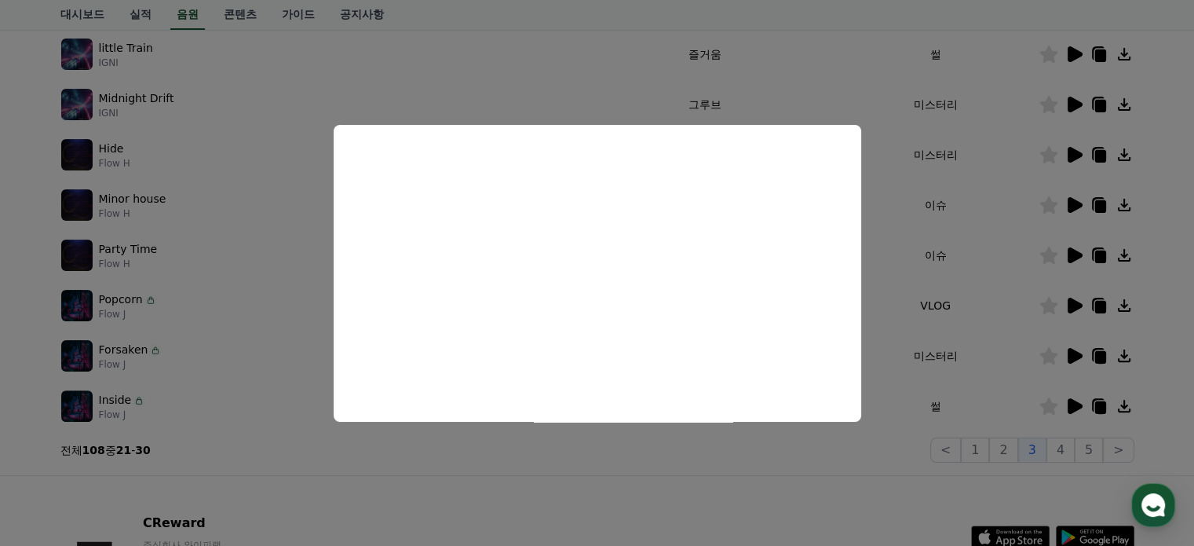
click at [1065, 451] on button "close modal" at bounding box center [597, 273] width 1194 height 546
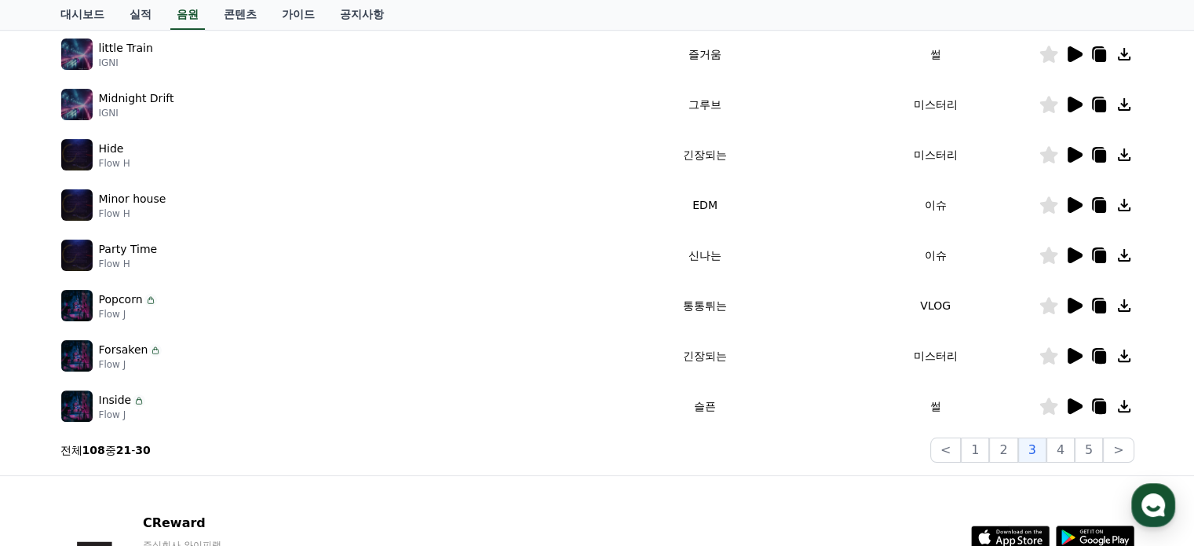
click at [1073, 350] on icon at bounding box center [1075, 356] width 15 height 16
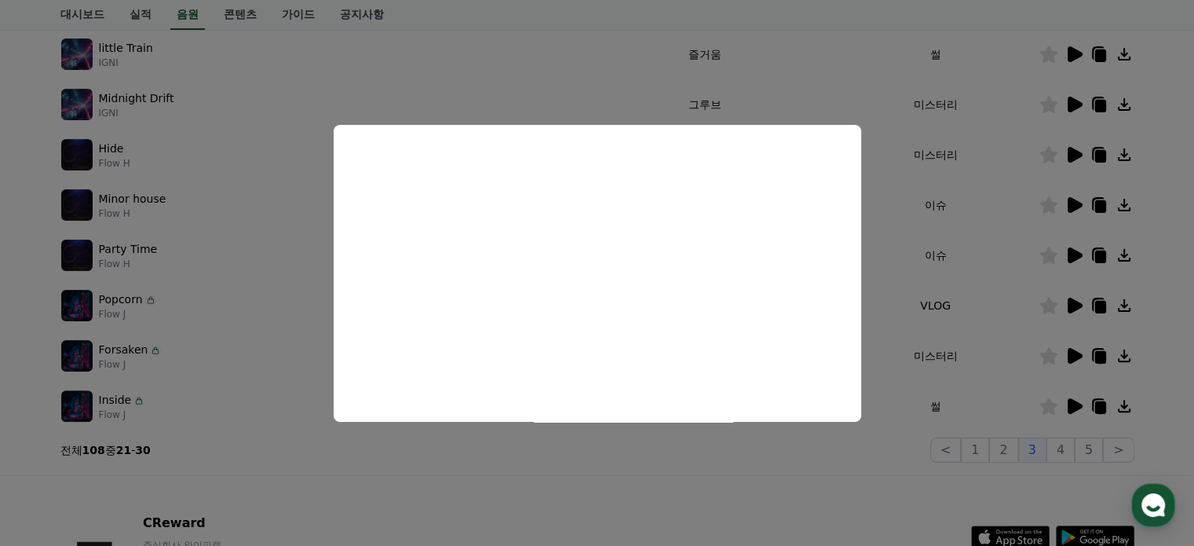
click at [1077, 399] on button "close modal" at bounding box center [597, 273] width 1194 height 546
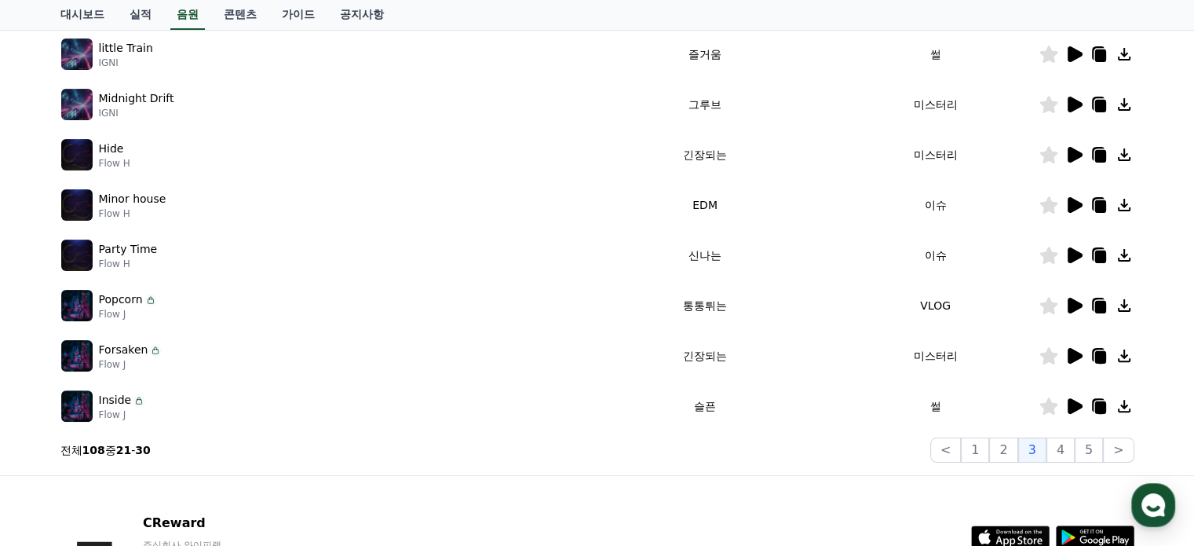
click at [1069, 401] on icon at bounding box center [1075, 406] width 15 height 16
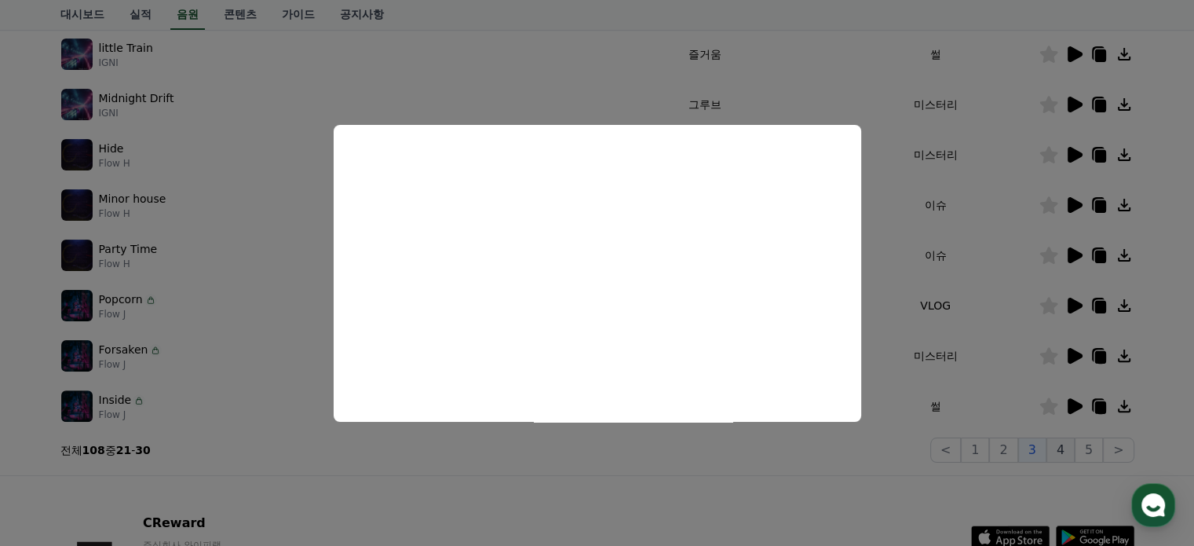
click at [1060, 451] on button "close modal" at bounding box center [597, 273] width 1194 height 546
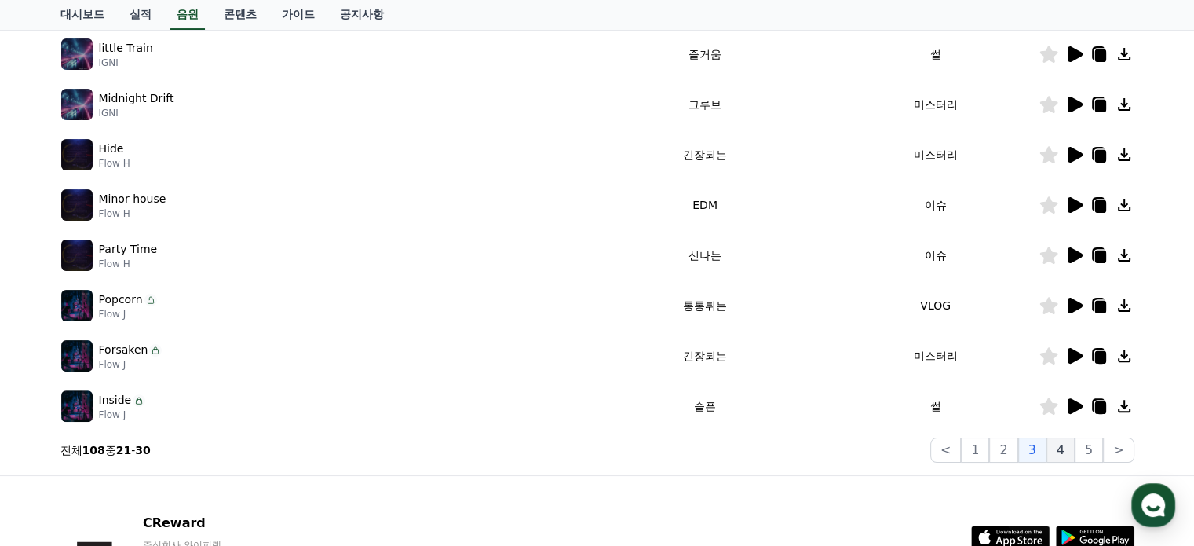
click at [1068, 449] on button "4" at bounding box center [1061, 449] width 28 height 25
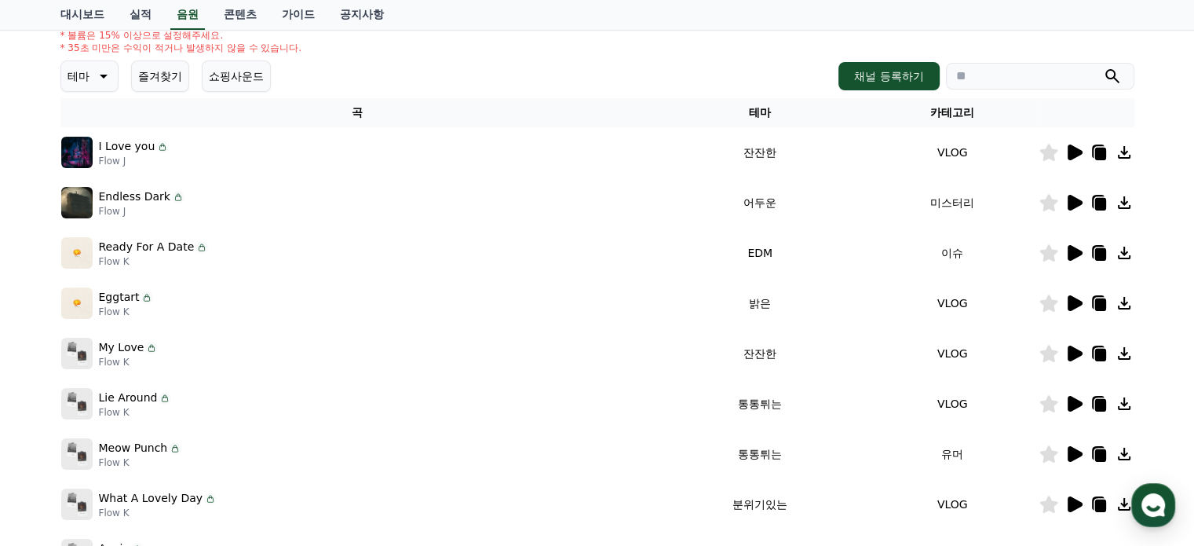
scroll to position [157, 0]
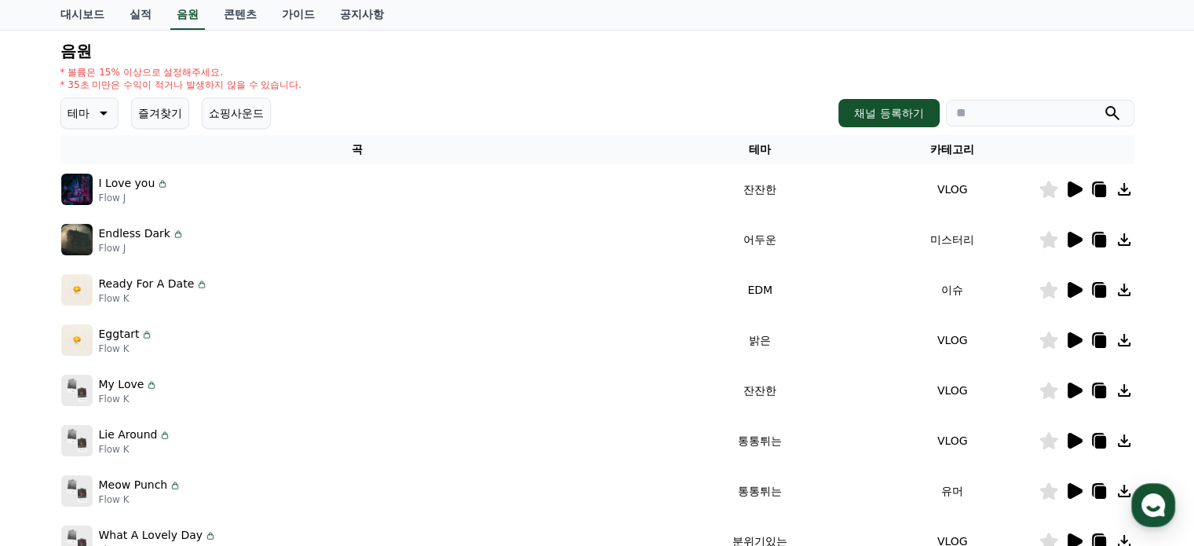
click at [1077, 186] on icon at bounding box center [1075, 189] width 15 height 16
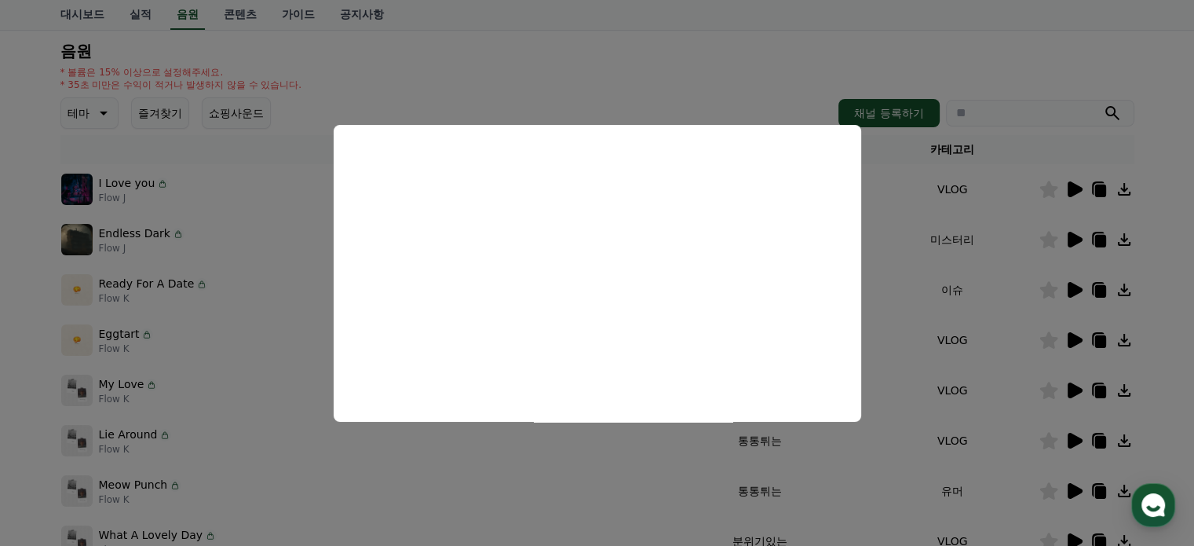
click at [1074, 236] on button "close modal" at bounding box center [597, 273] width 1194 height 546
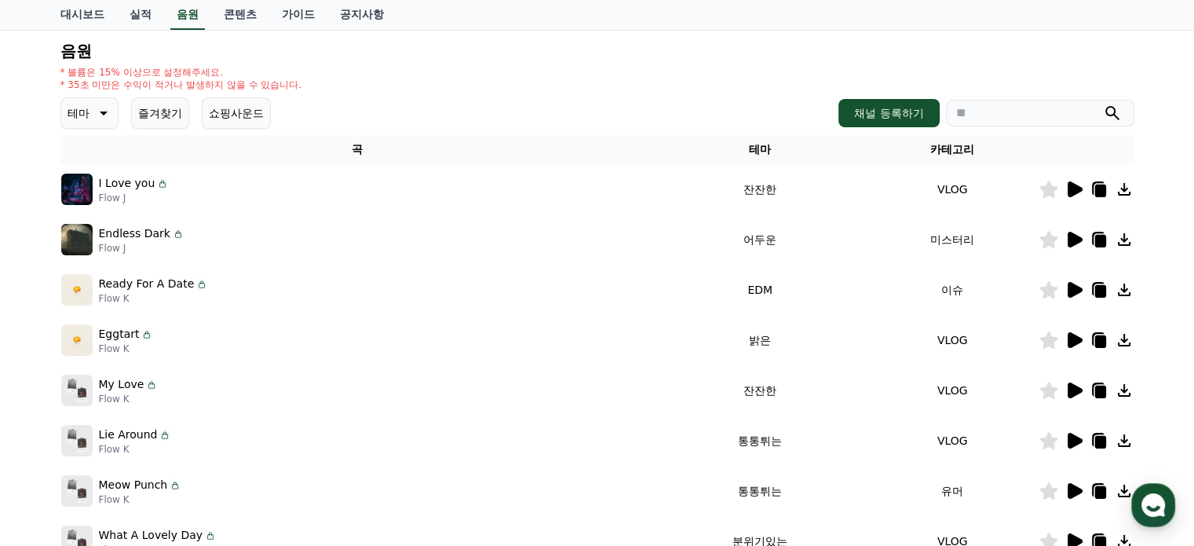
click at [1074, 236] on icon at bounding box center [1075, 240] width 15 height 16
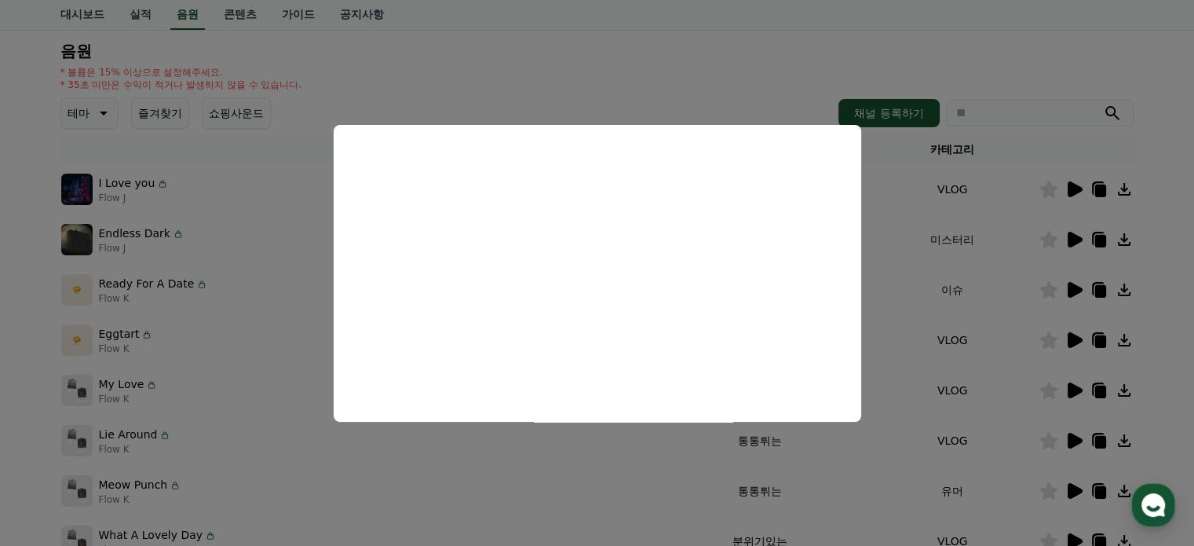
click at [1076, 284] on button "close modal" at bounding box center [597, 273] width 1194 height 546
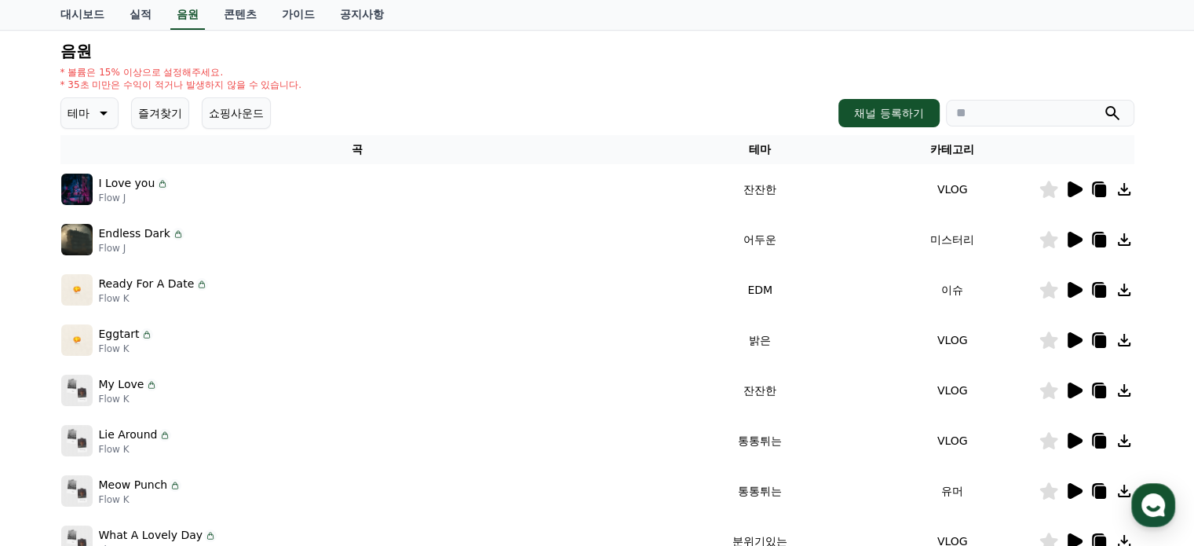
click at [1073, 285] on icon at bounding box center [1075, 290] width 15 height 16
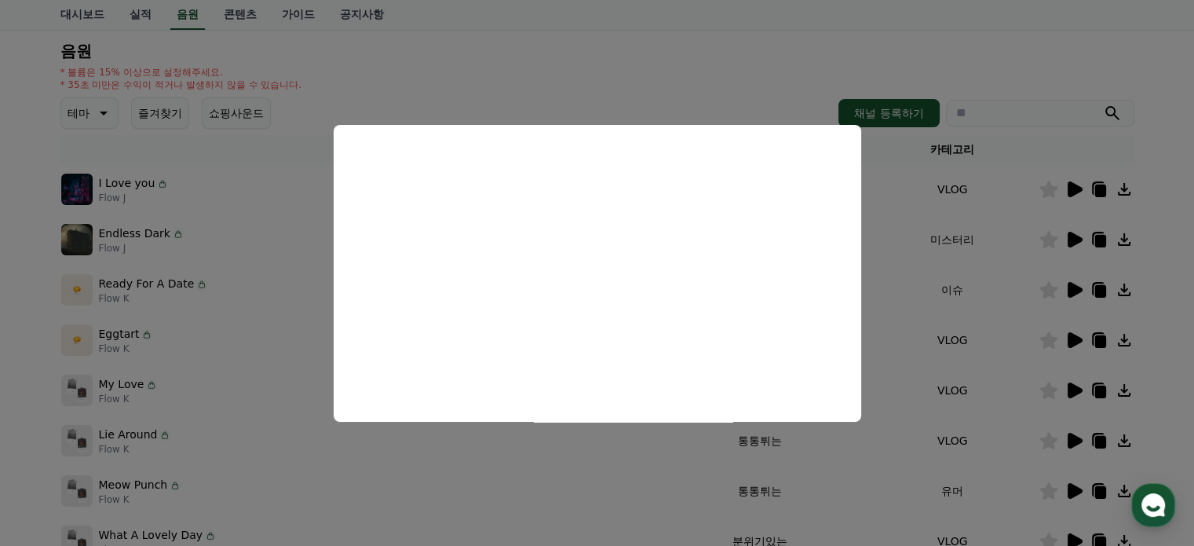
click at [1073, 334] on button "close modal" at bounding box center [597, 273] width 1194 height 546
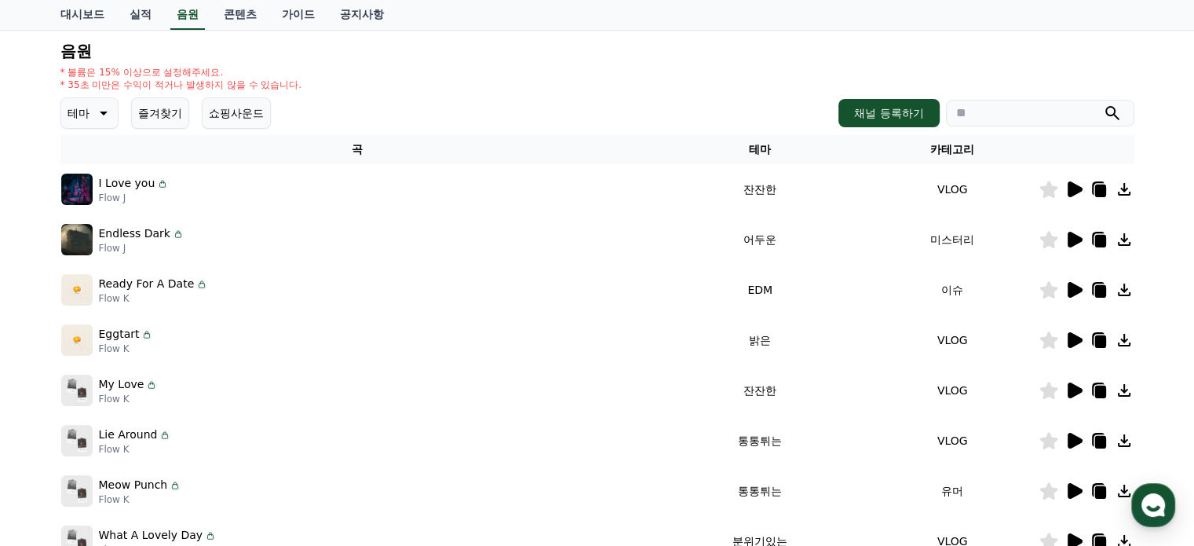
click at [1073, 332] on icon at bounding box center [1075, 340] width 15 height 16
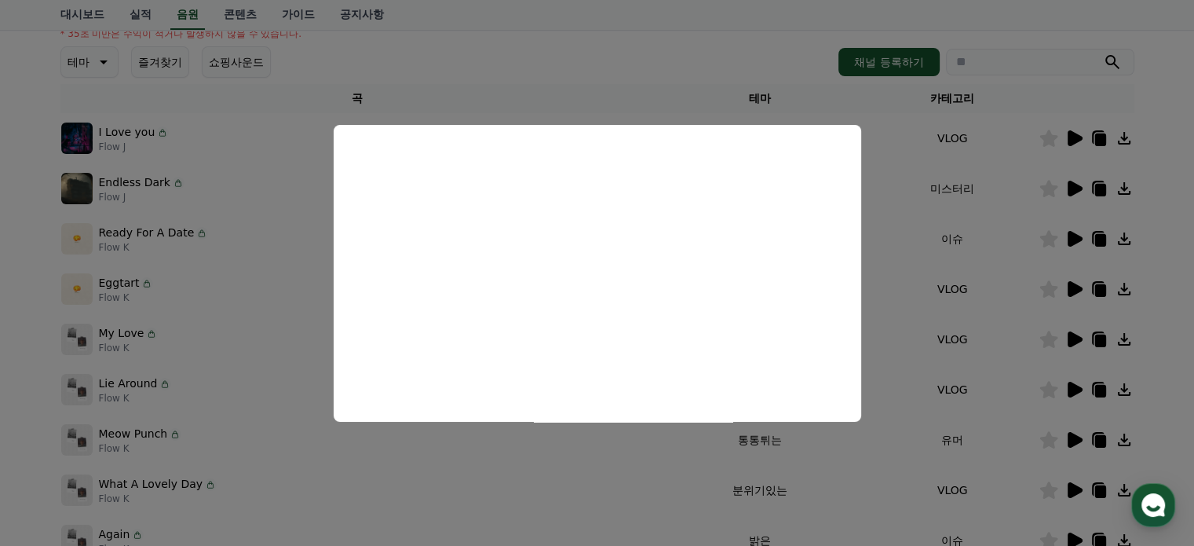
scroll to position [236, 0]
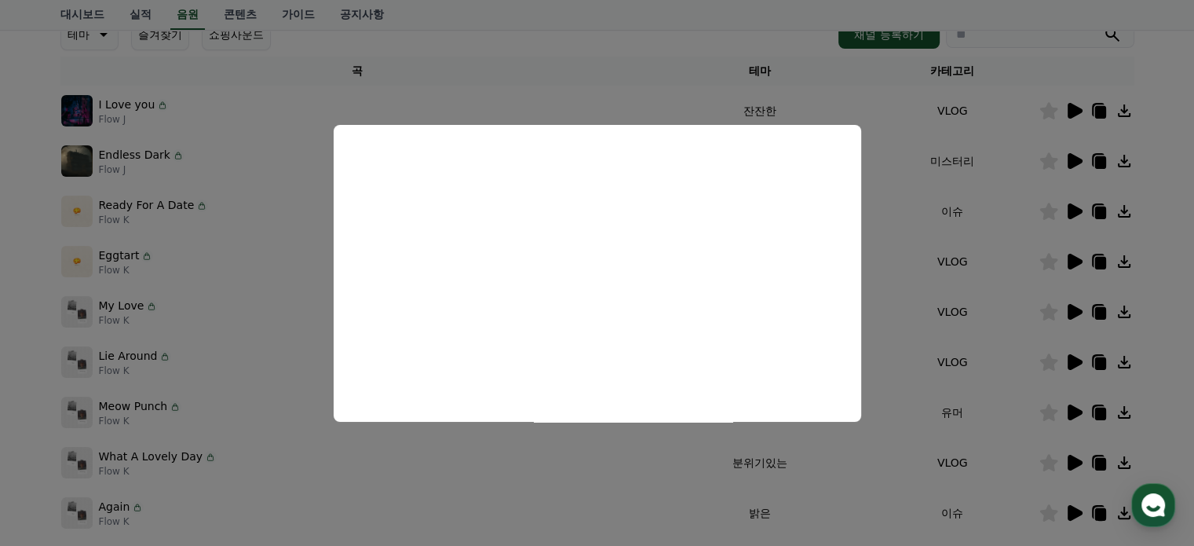
click at [1072, 313] on button "close modal" at bounding box center [597, 273] width 1194 height 546
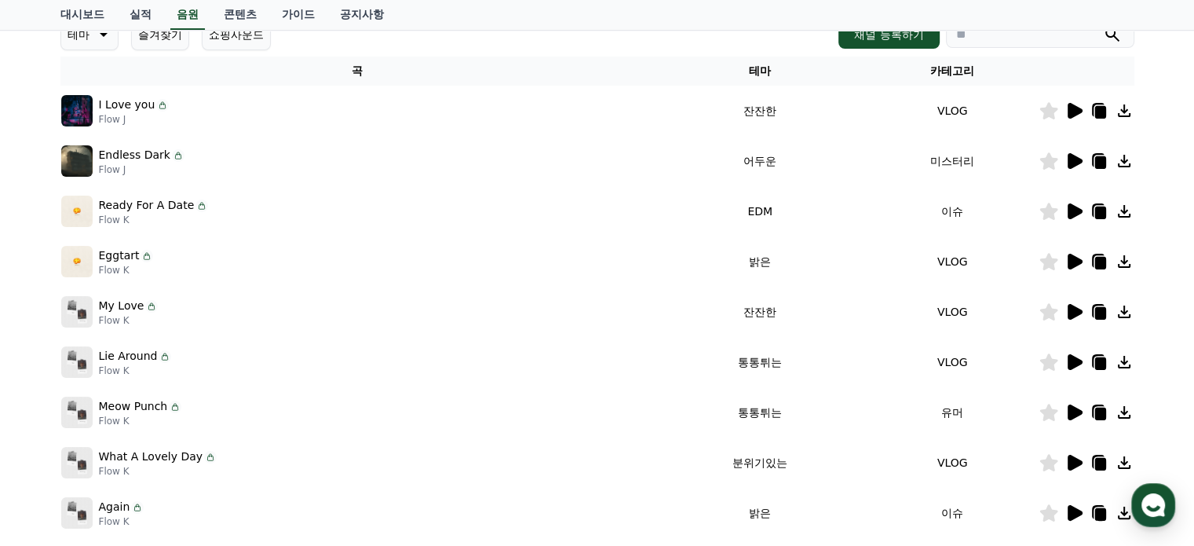
click at [1069, 316] on icon at bounding box center [1075, 312] width 15 height 16
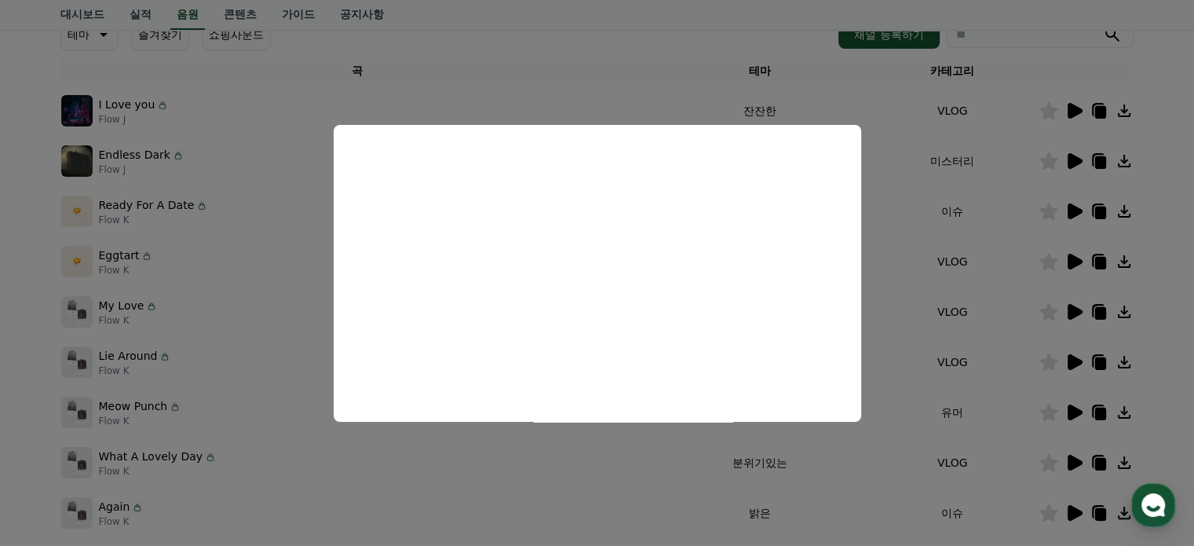
click at [1076, 357] on button "close modal" at bounding box center [597, 273] width 1194 height 546
click at [1070, 356] on icon at bounding box center [1075, 362] width 15 height 16
click at [1070, 410] on button "close modal" at bounding box center [597, 273] width 1194 height 546
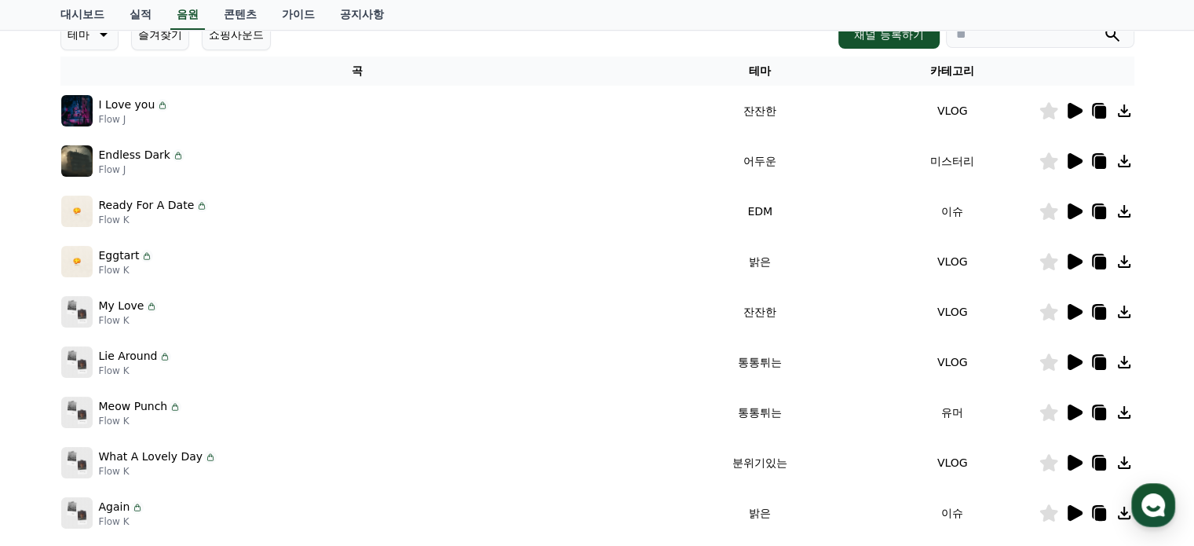
click at [1069, 409] on icon at bounding box center [1075, 412] width 15 height 16
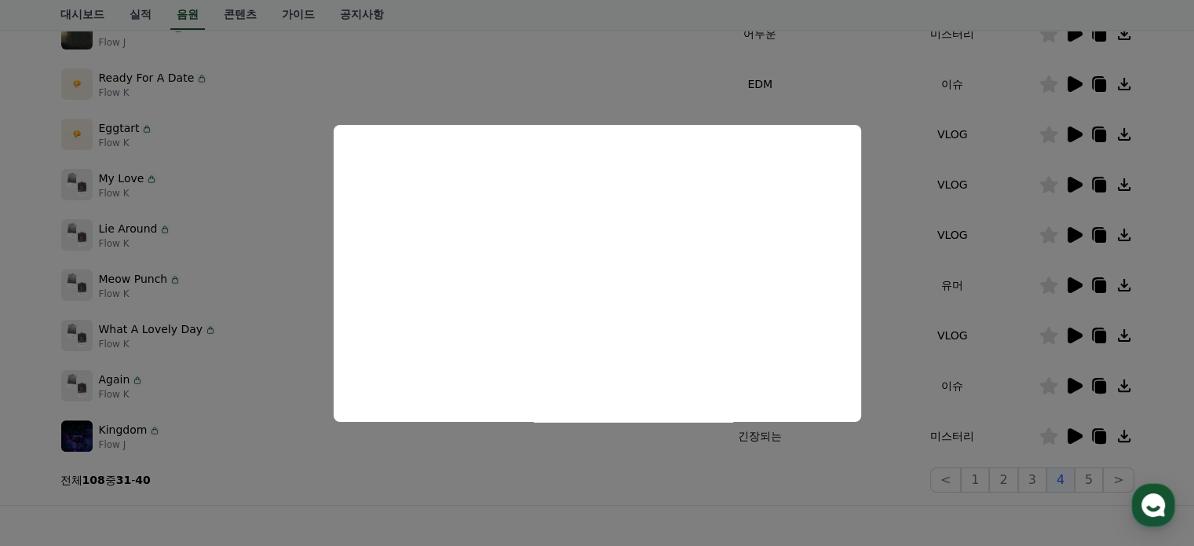
scroll to position [393, 0]
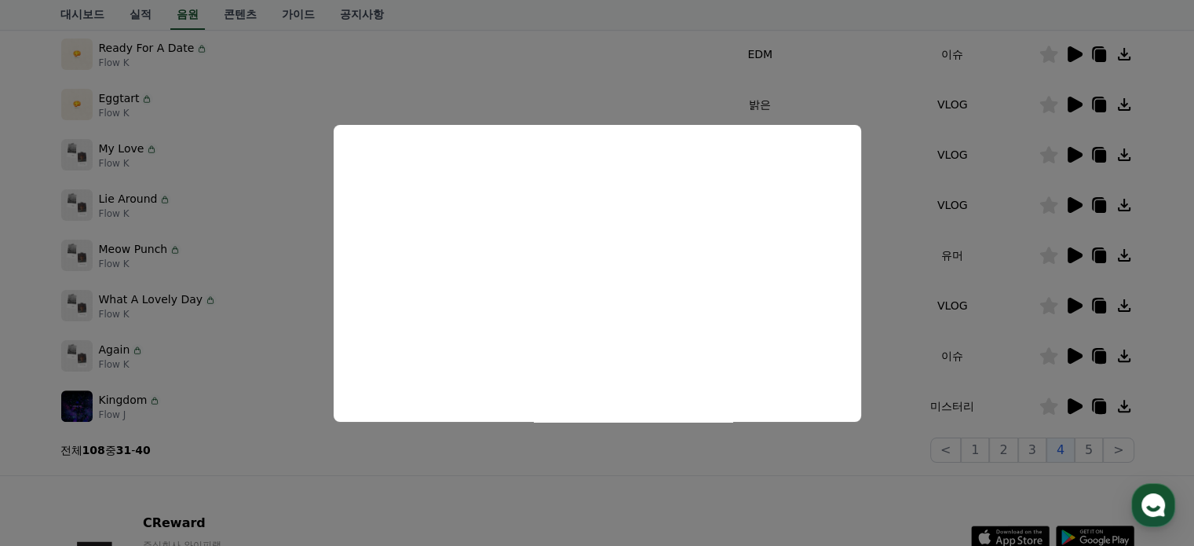
click at [1077, 395] on button "close modal" at bounding box center [597, 273] width 1194 height 546
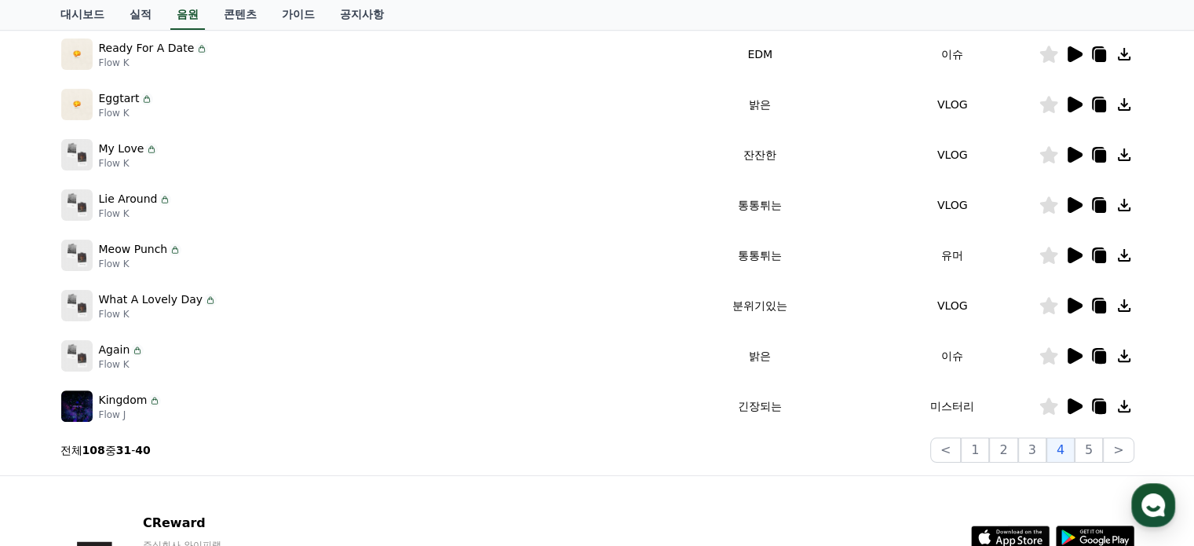
click at [1074, 405] on icon at bounding box center [1075, 406] width 15 height 16
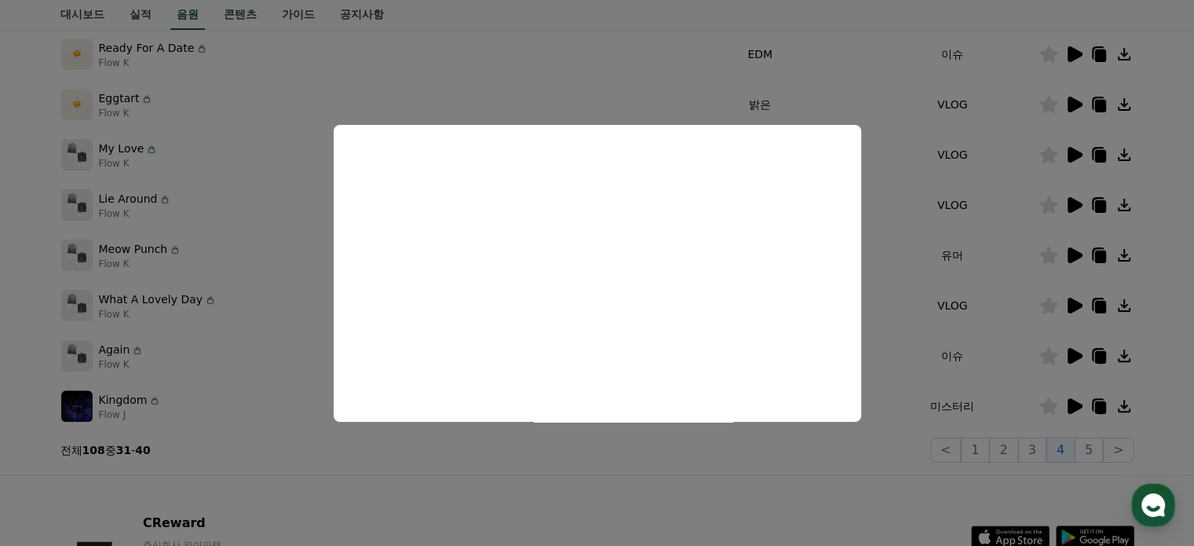
click at [1091, 451] on button "close modal" at bounding box center [597, 273] width 1194 height 546
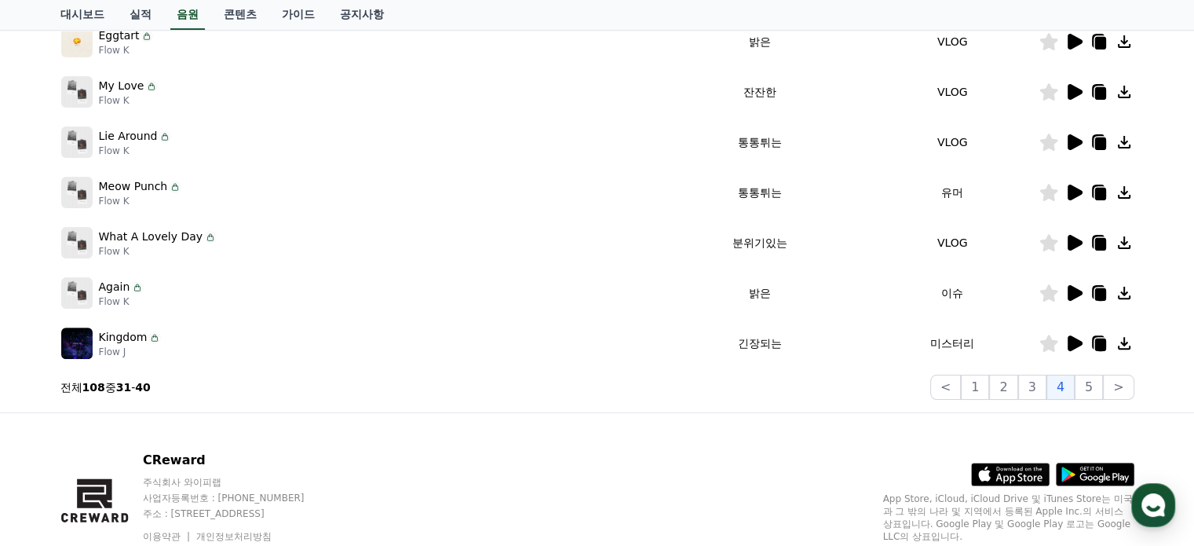
scroll to position [516, 0]
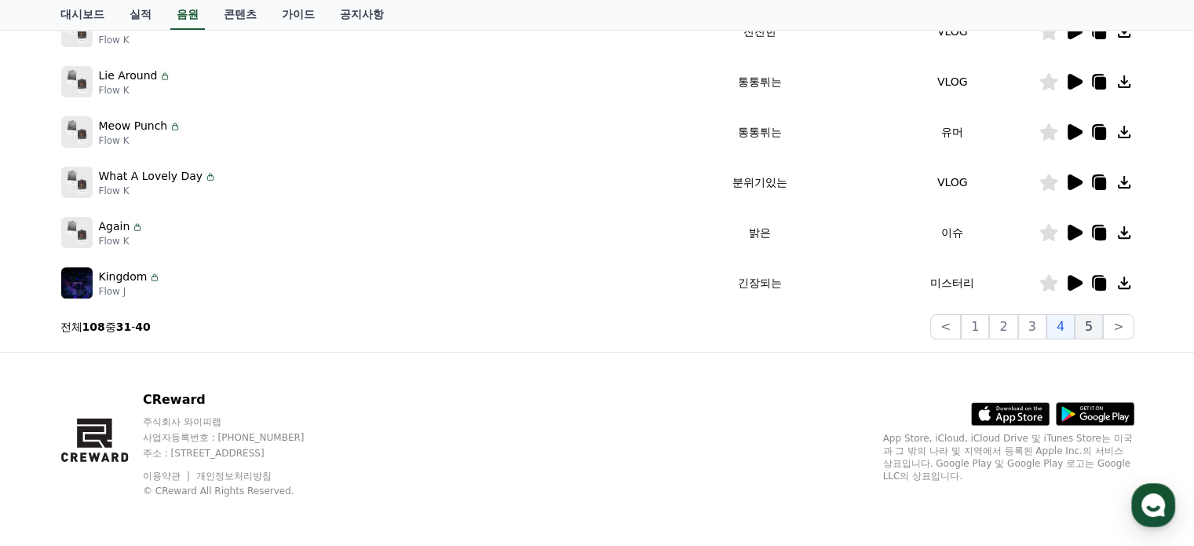
click at [1095, 332] on button "5" at bounding box center [1089, 326] width 28 height 25
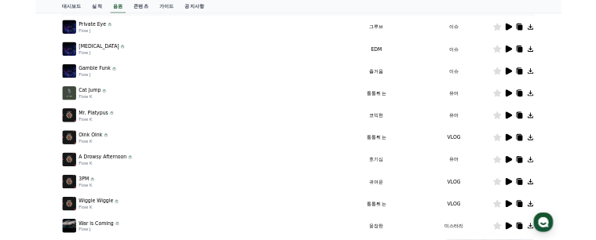
scroll to position [123, 0]
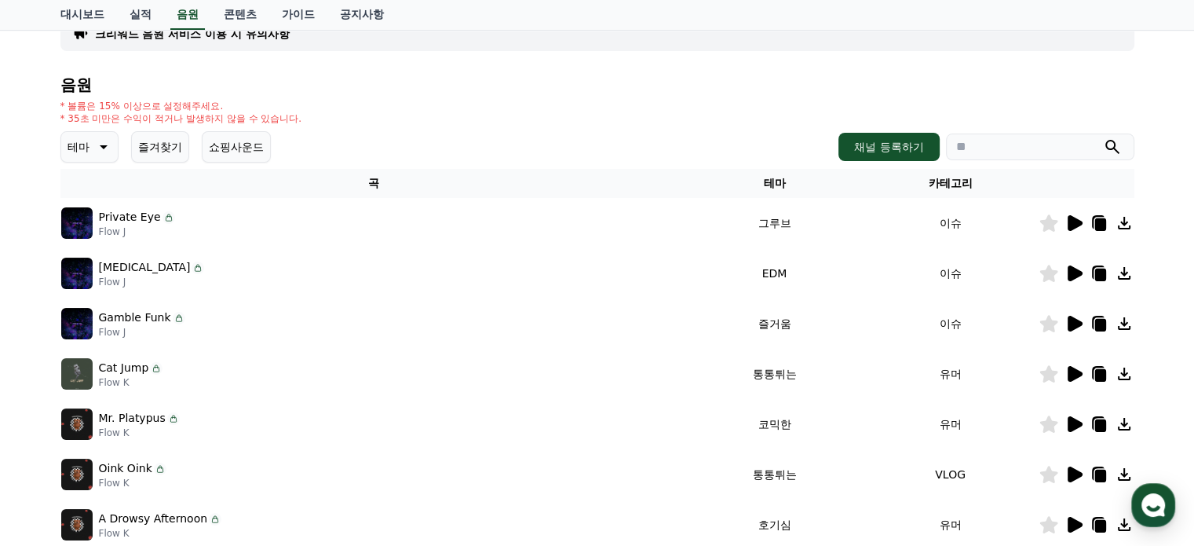
click at [1078, 221] on icon at bounding box center [1075, 223] width 15 height 16
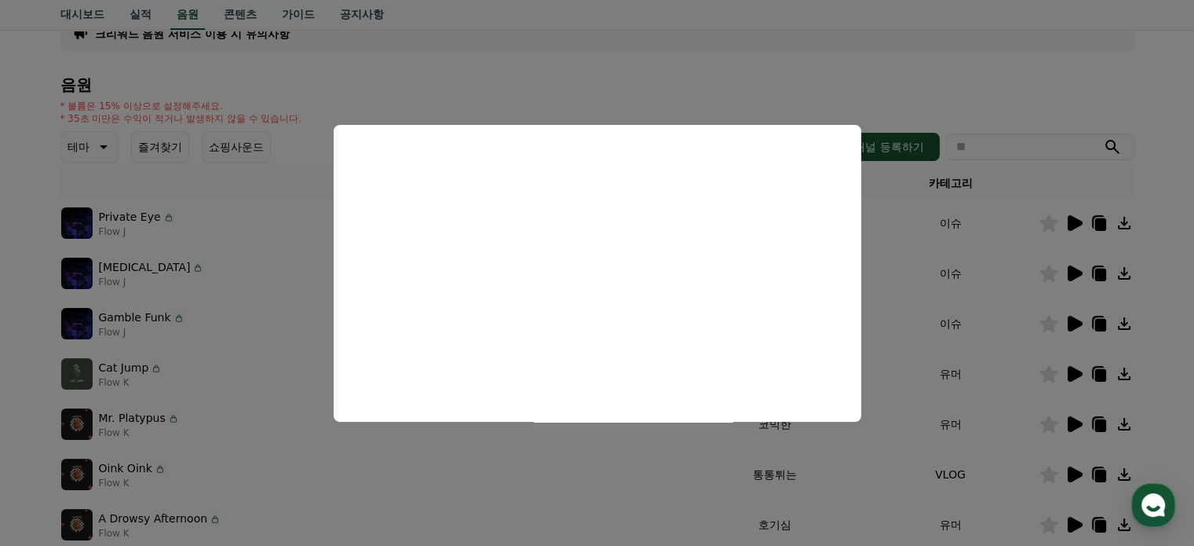
click at [1065, 266] on button "close modal" at bounding box center [597, 273] width 1194 height 546
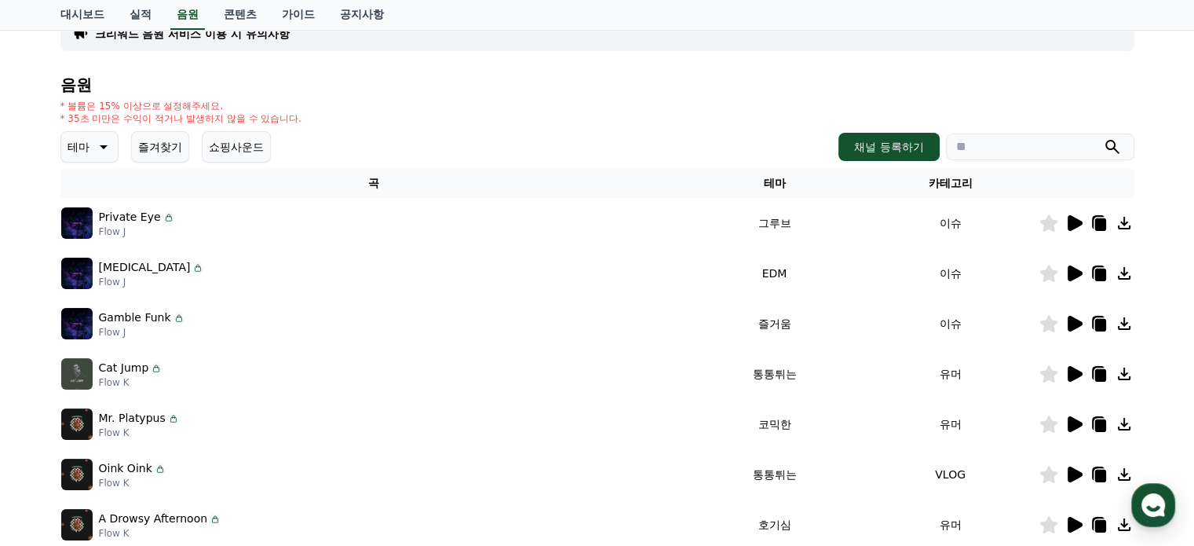
click at [1072, 272] on icon at bounding box center [1075, 273] width 15 height 16
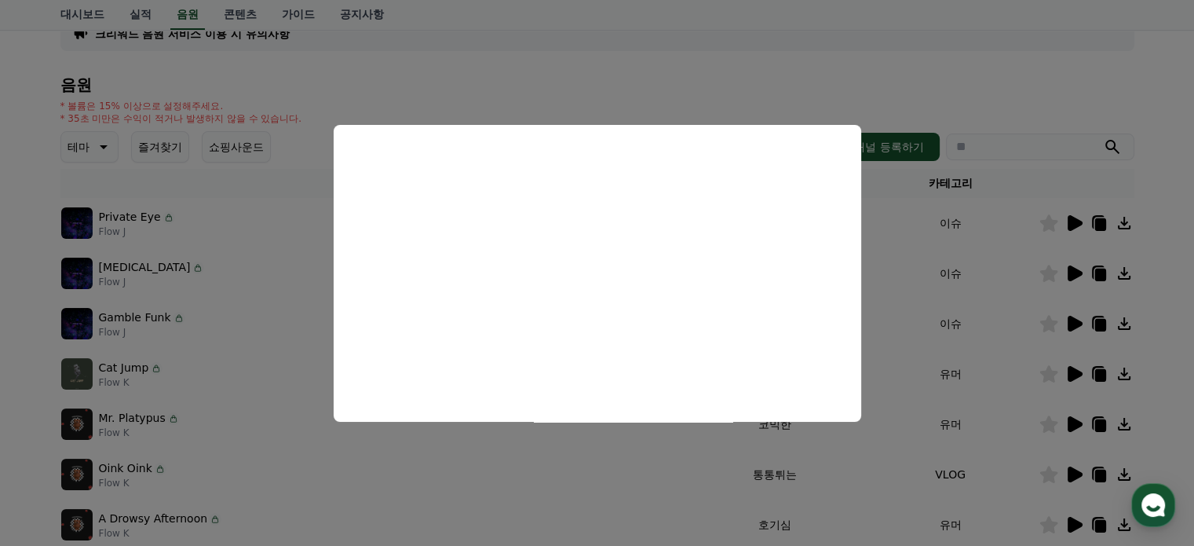
click at [1168, 268] on button "close modal" at bounding box center [597, 273] width 1194 height 546
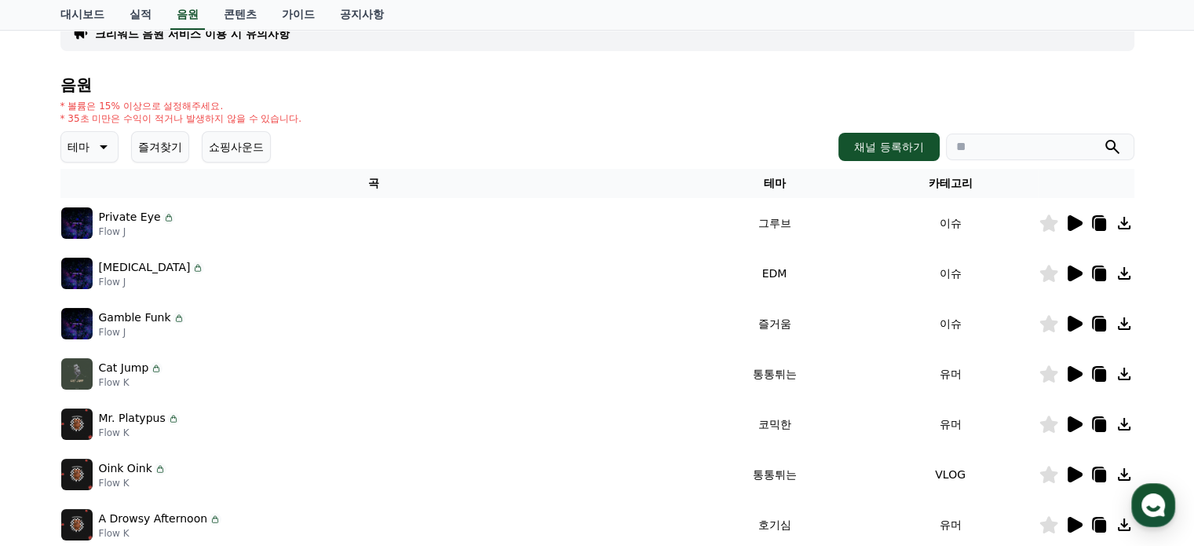
click at [1072, 269] on icon at bounding box center [1075, 273] width 15 height 16
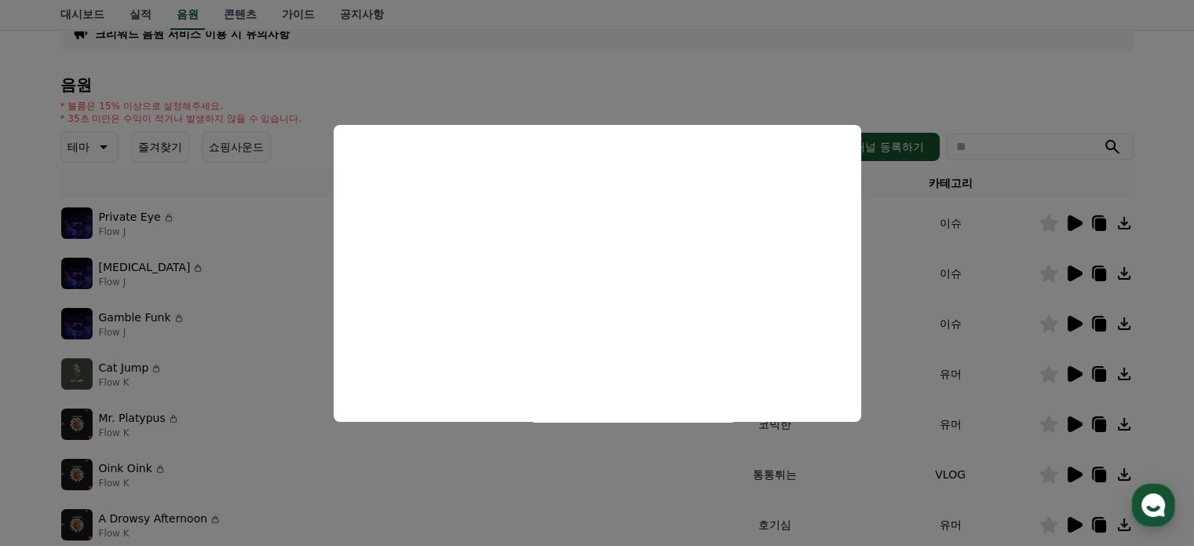
click at [1153, 75] on button "close modal" at bounding box center [597, 273] width 1194 height 546
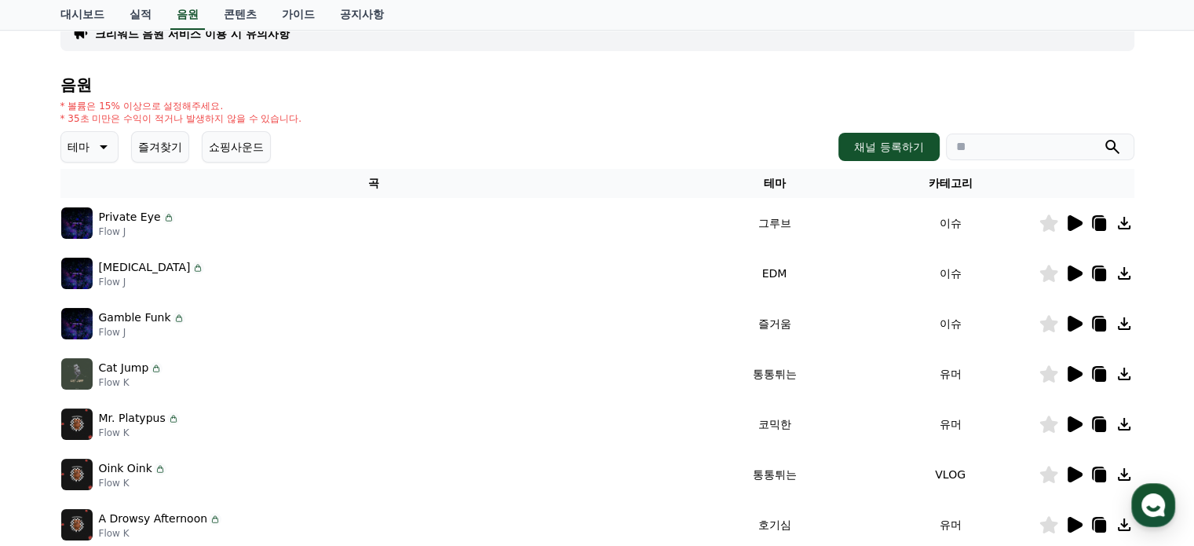
click at [1099, 269] on icon at bounding box center [1100, 275] width 11 height 13
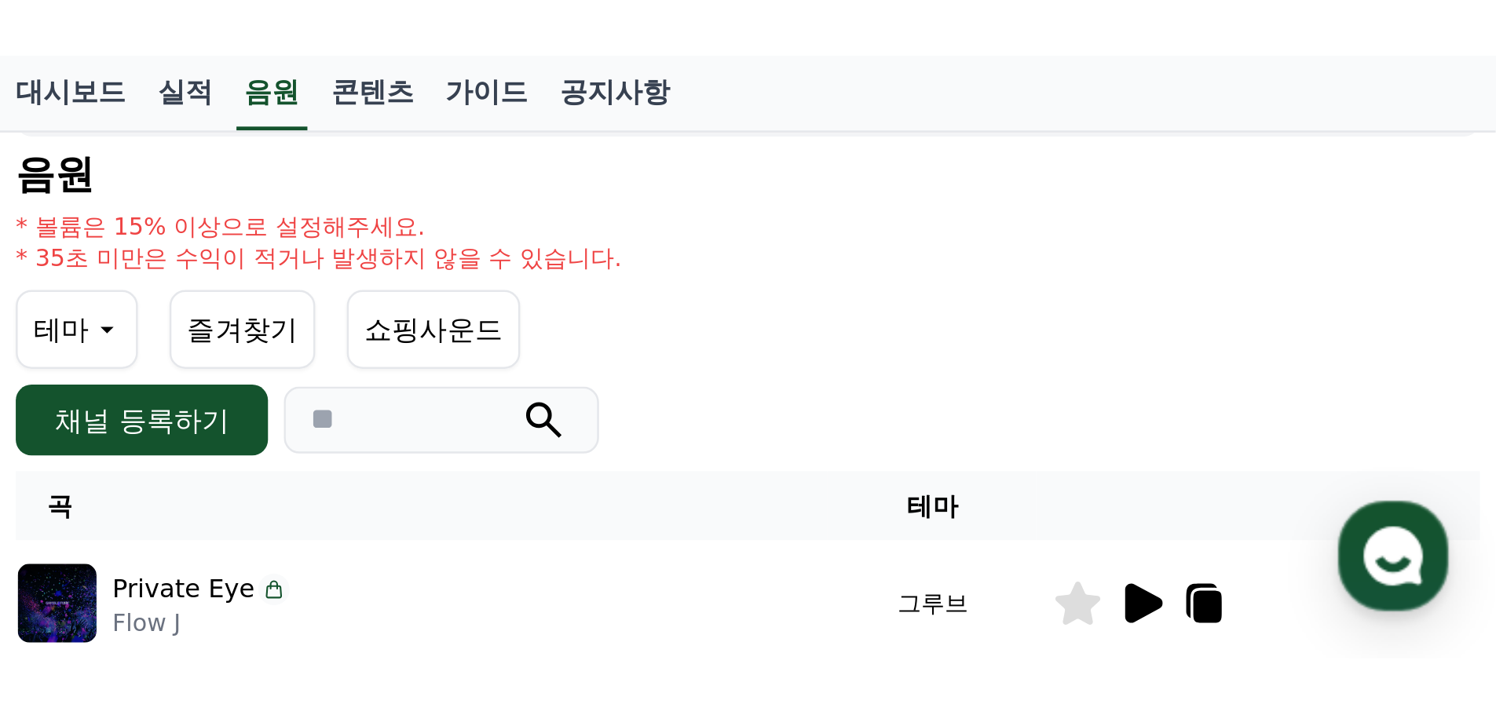
scroll to position [124, 0]
